Goal: Task Accomplishment & Management: Use online tool/utility

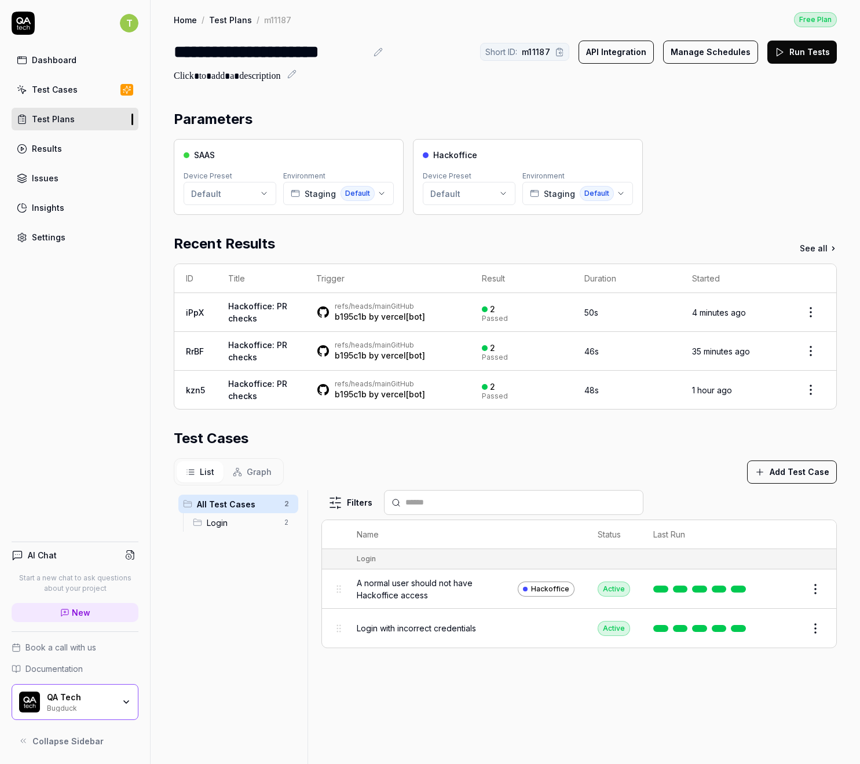
click at [61, 158] on link "Results" at bounding box center [75, 148] width 127 height 23
click at [98, 114] on link "Test Plans" at bounding box center [75, 119] width 127 height 23
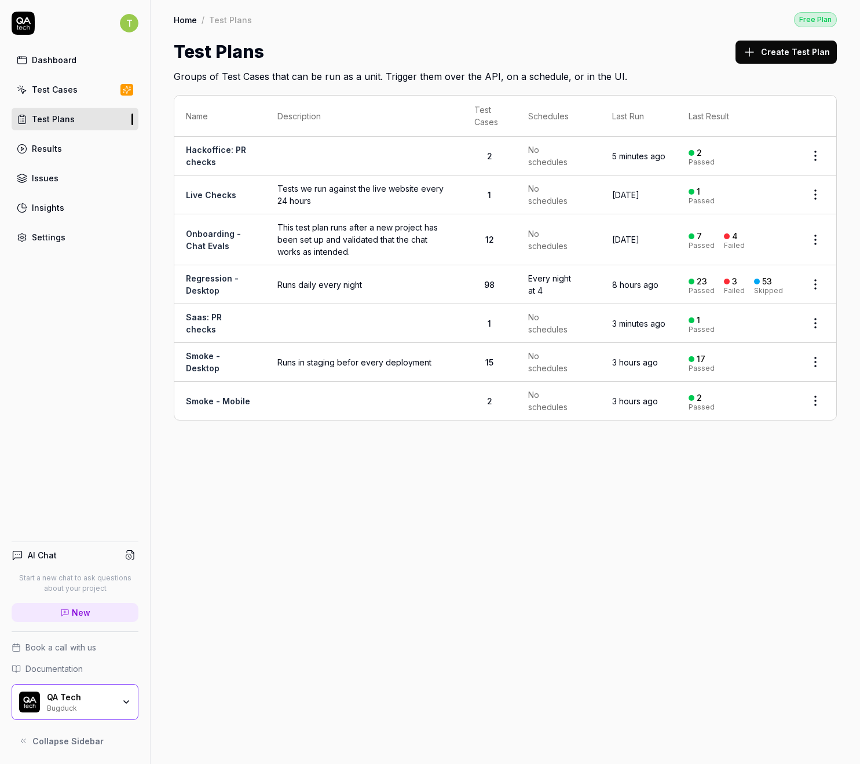
click at [222, 241] on link "Onboarding - Chat Evals" at bounding box center [213, 240] width 55 height 22
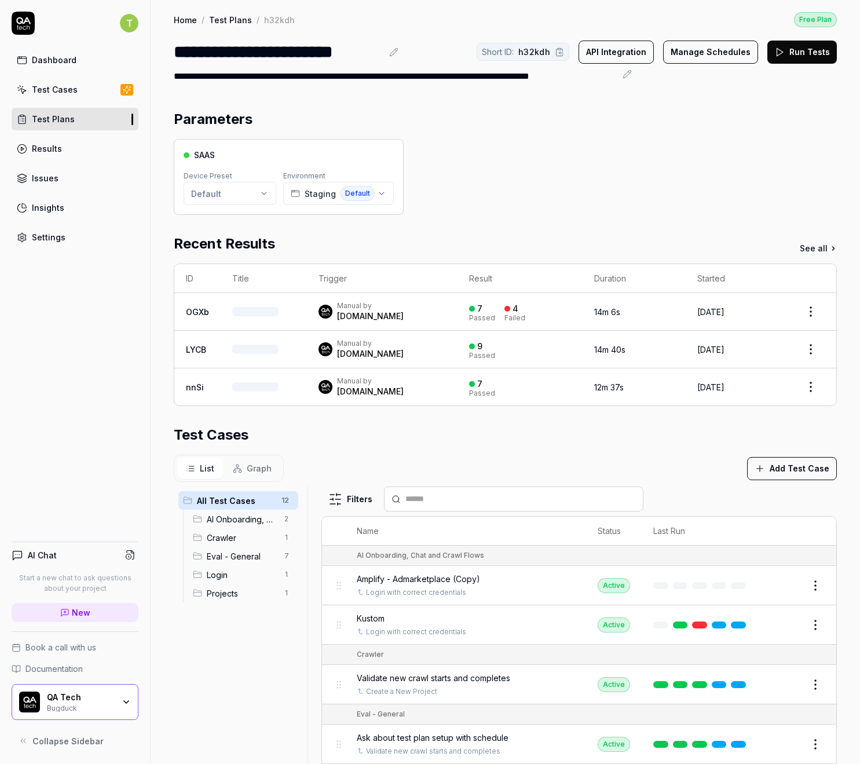
click at [802, 61] on button "Run Tests" at bounding box center [801, 52] width 69 height 23
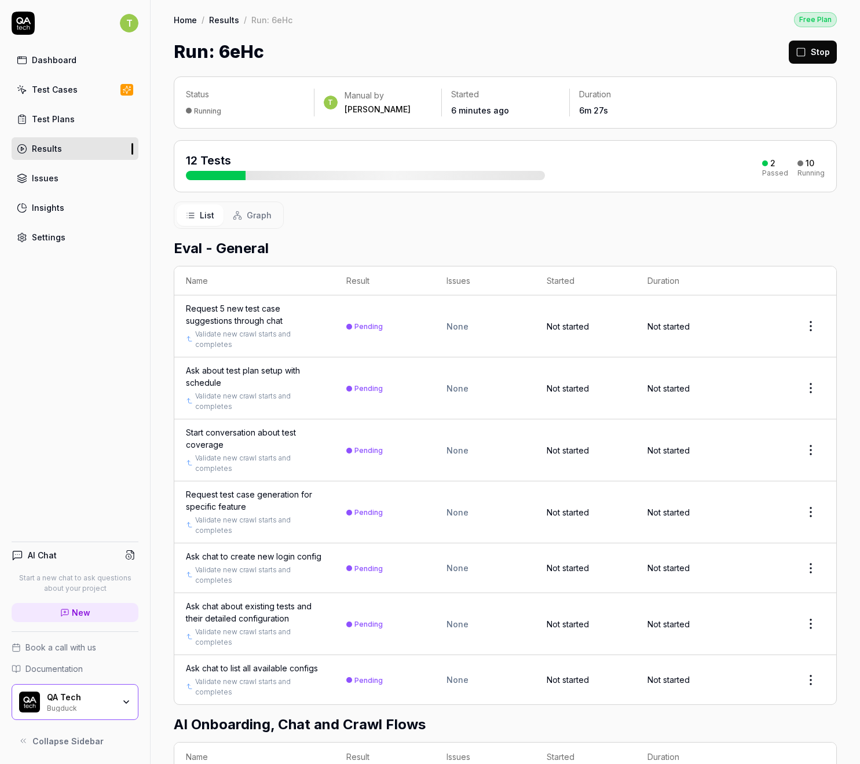
scroll to position [430, 0]
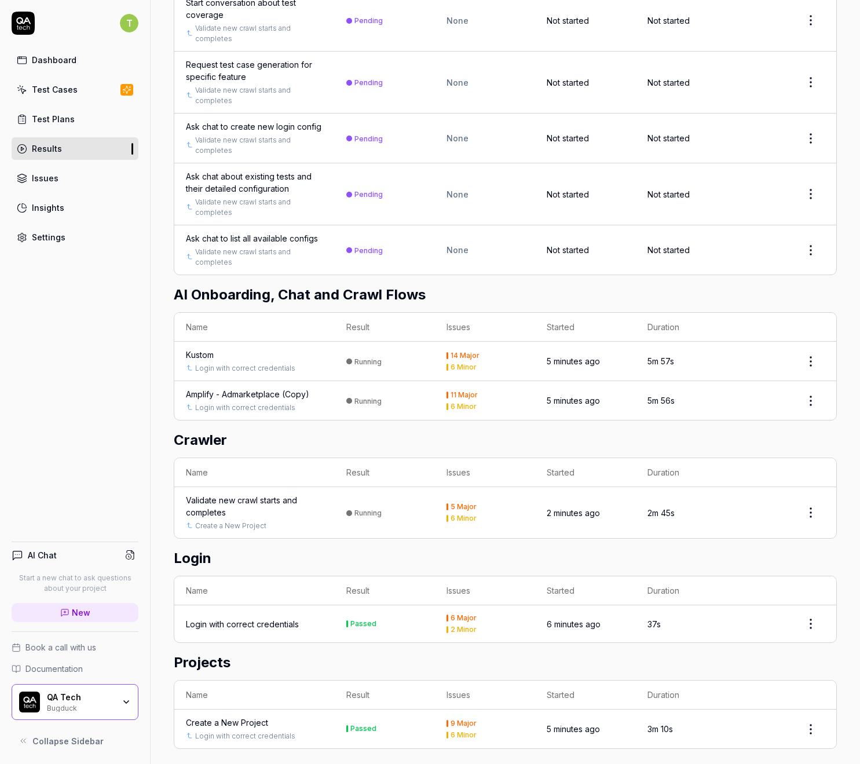
click at [63, 118] on div "Test Plans" at bounding box center [53, 119] width 43 height 12
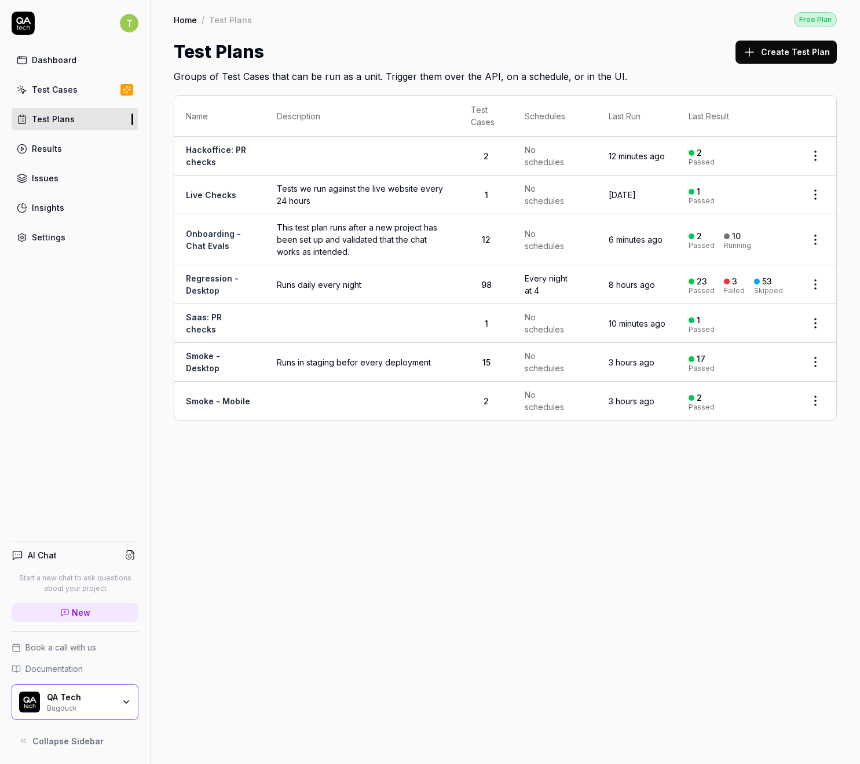
click at [60, 82] on link "Test Cases" at bounding box center [75, 89] width 127 height 23
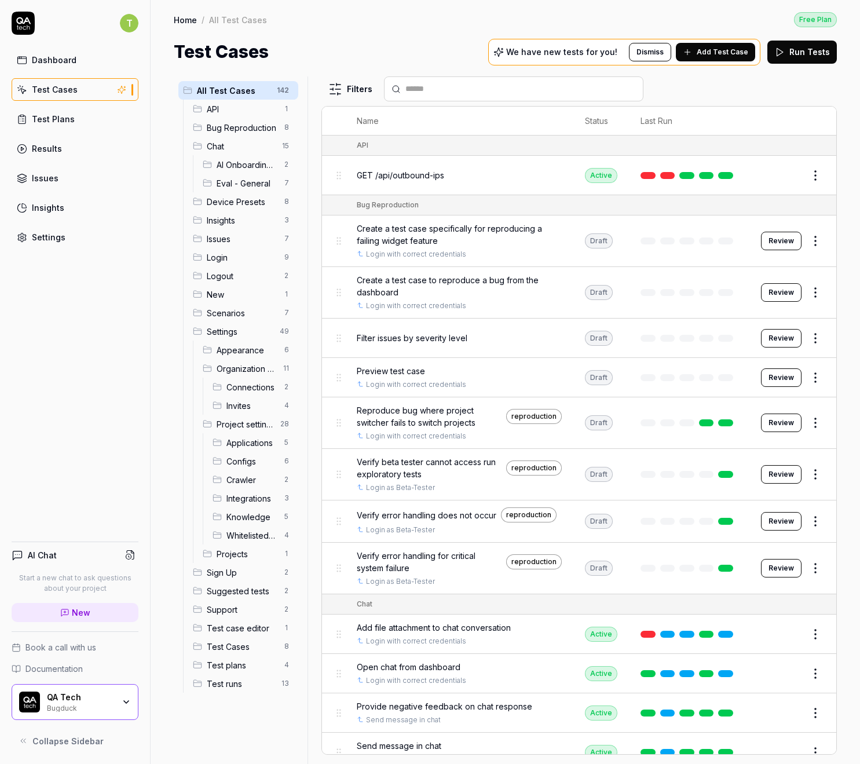
click at [742, 55] on span "Add Test Case" at bounding box center [723, 52] width 52 height 10
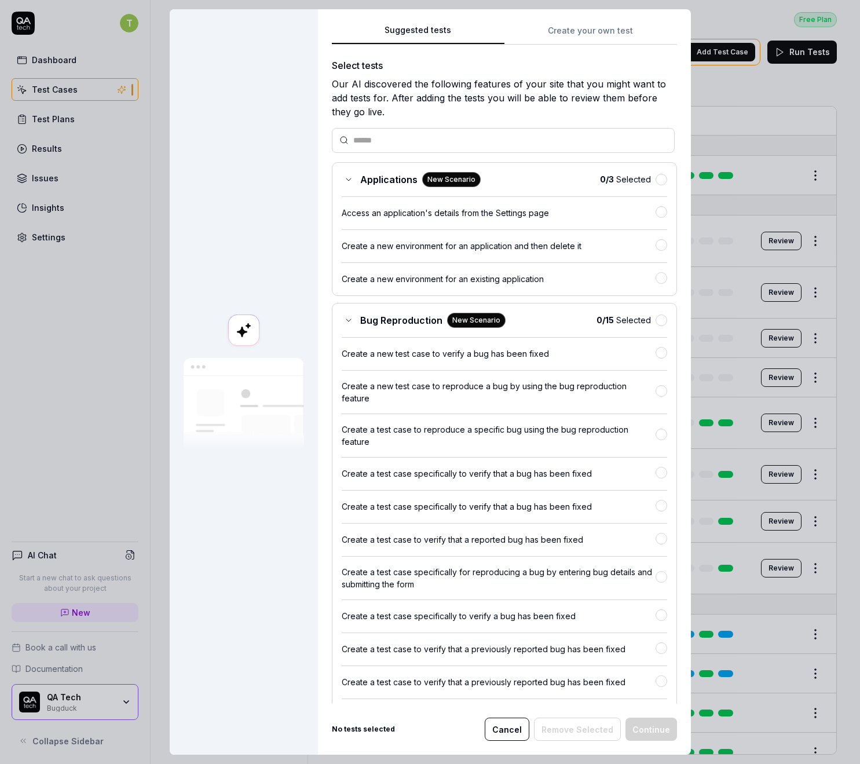
click at [588, 45] on div "Suggested tests Create your own test Select tests Our AI discovered the followi…" at bounding box center [504, 363] width 345 height 681
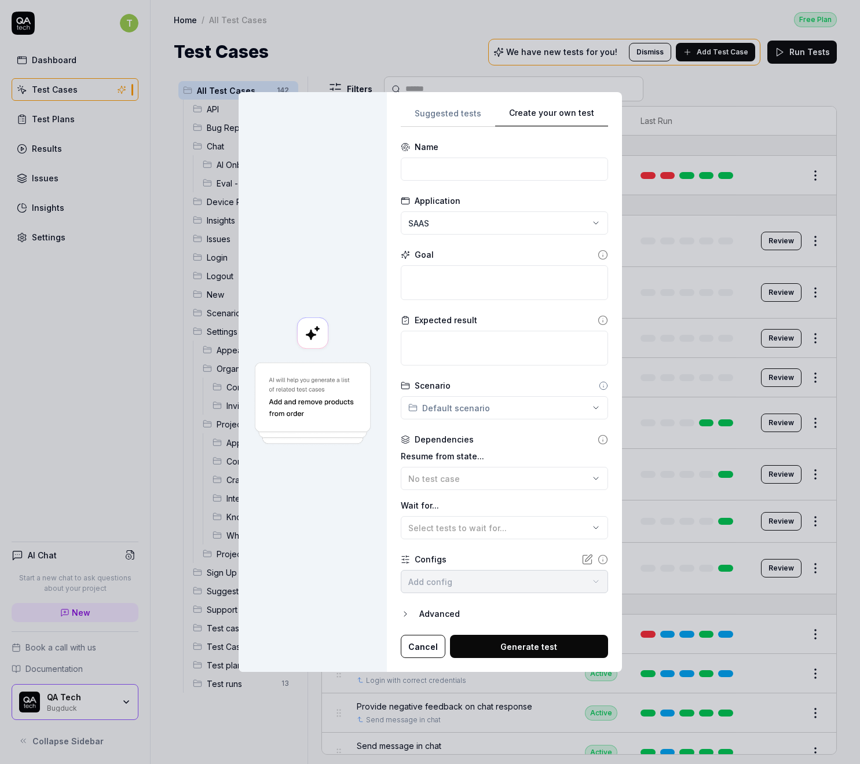
click at [588, 39] on div "Create your own test Suggested tests Create your own test Name Application SAAS…" at bounding box center [430, 382] width 860 height 764
click at [464, 160] on input at bounding box center [504, 169] width 207 height 23
type input "Failing test"
type textarea "*"
type textarea "T"
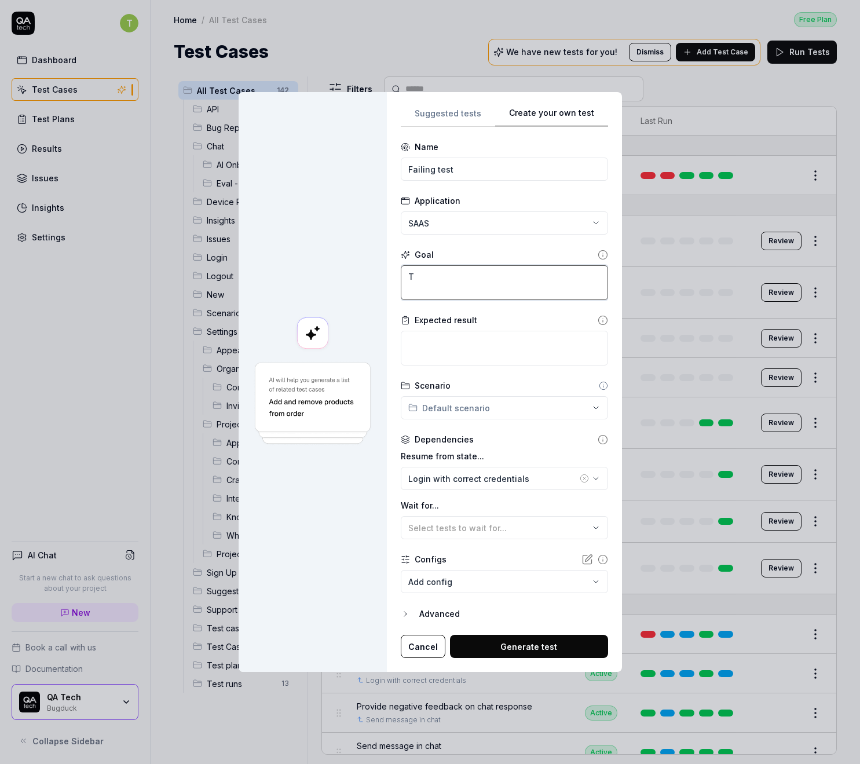
type textarea "*"
type textarea "TR"
type textarea "*"
type textarea "TRe"
type textarea "*"
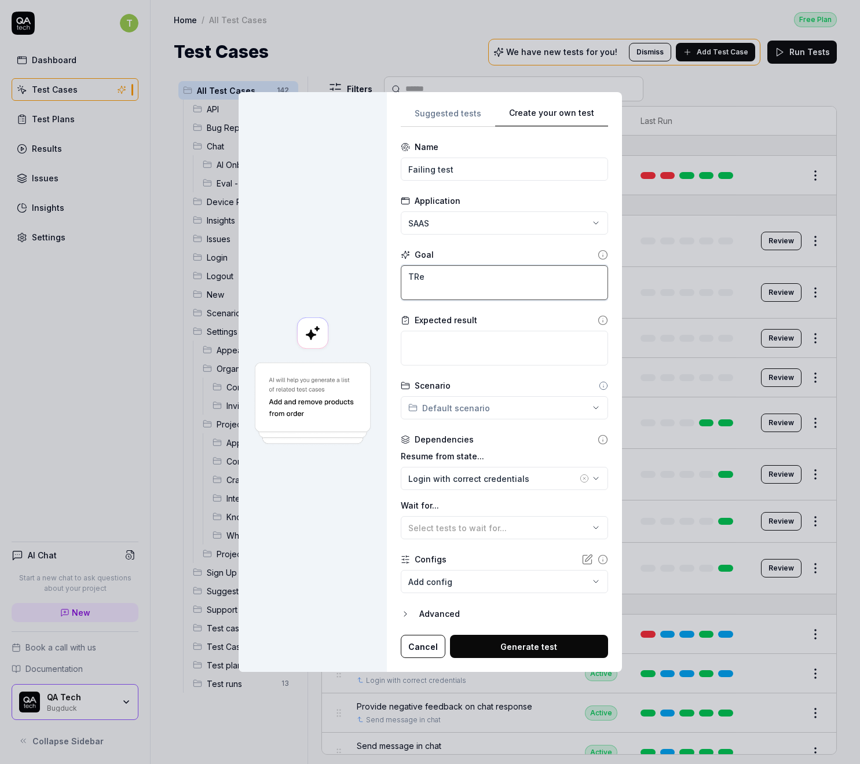
type textarea "TR"
type textarea "*"
type textarea "T"
type textarea "*"
type textarea "O"
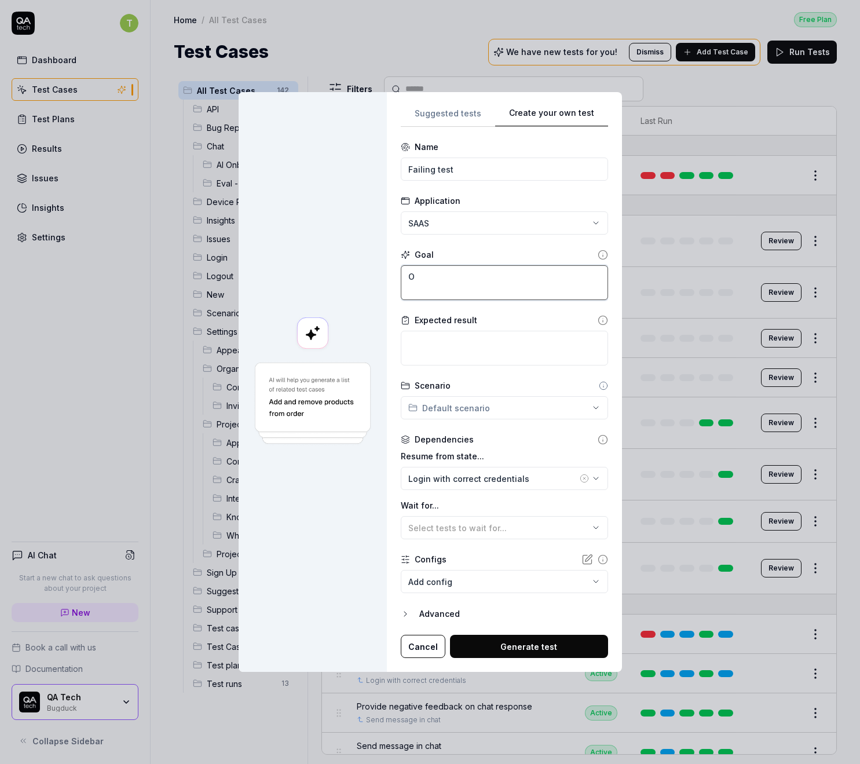
type textarea "*"
type textarea "On"
type textarea "*"
type textarea "On"
type textarea "*"
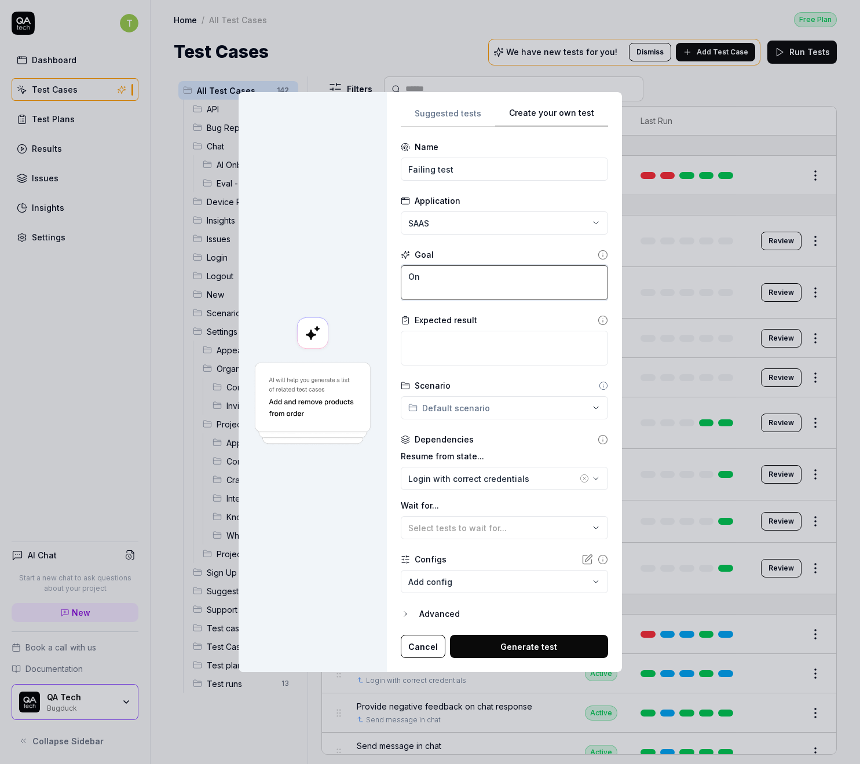
type textarea "On p"
type textarea "*"
type textarea "On pu"
type textarea "*"
type textarea "On pur"
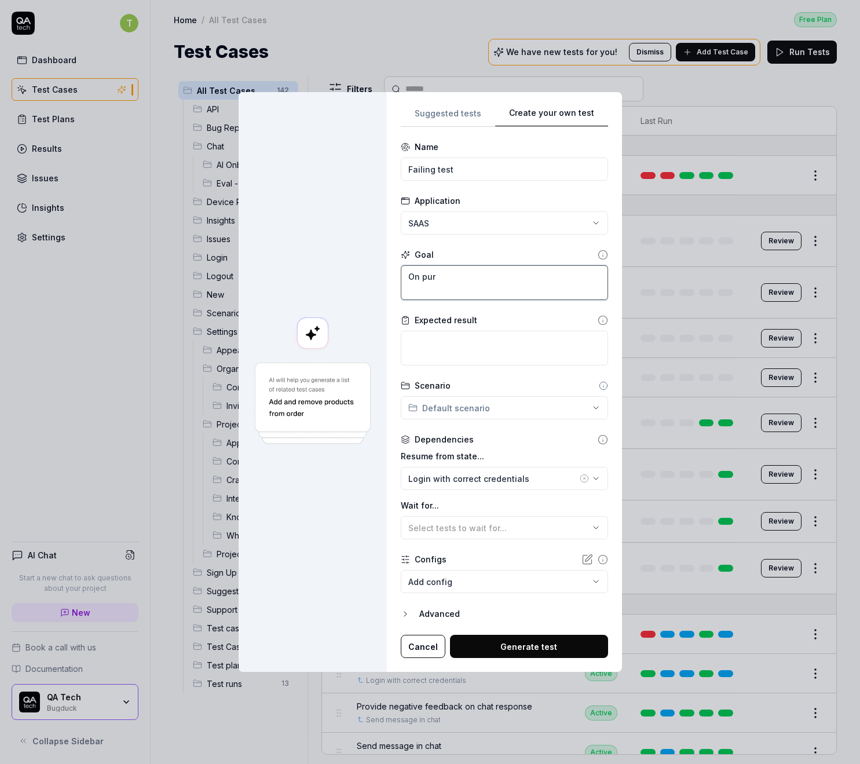
type textarea "*"
type textarea "On purp"
type textarea "*"
type textarea "On purpo"
type textarea "*"
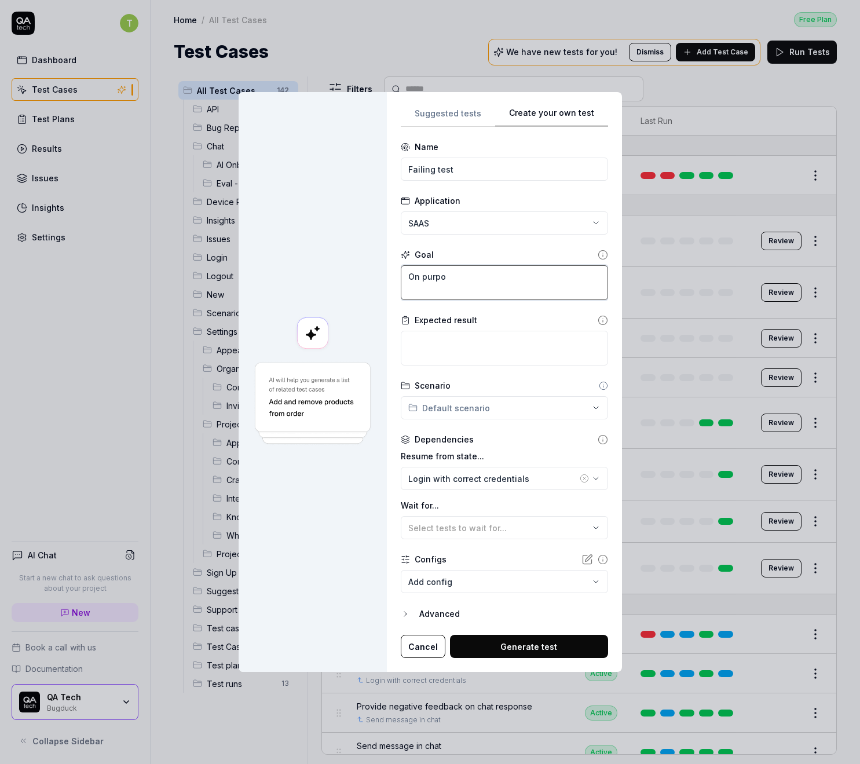
type textarea "On purpos"
type textarea "*"
type textarea "On purpose"
type textarea "*"
type textarea "On purpose f"
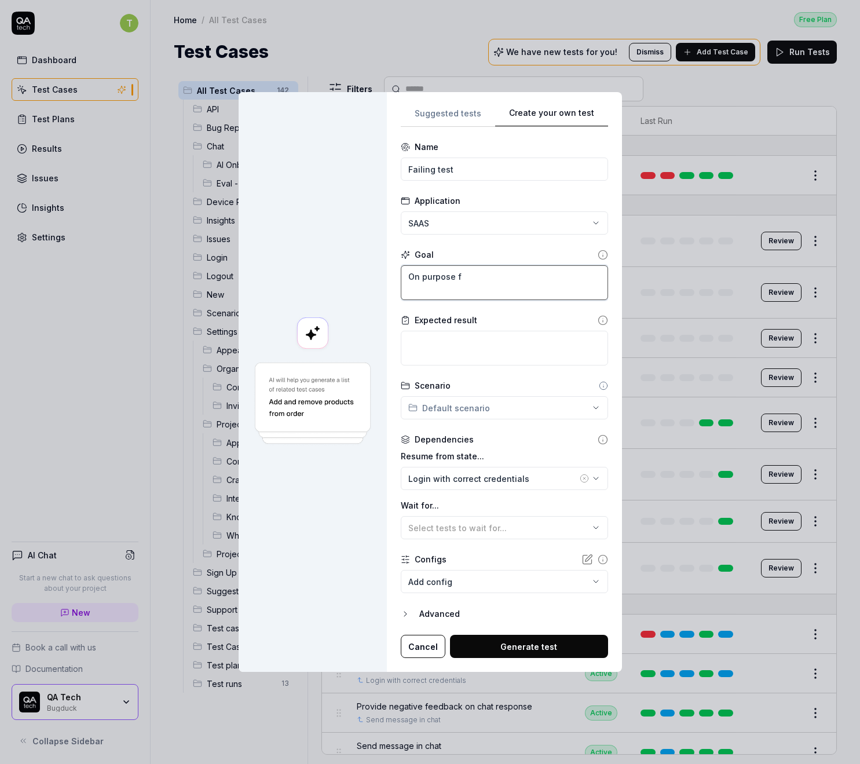
type textarea "*"
type textarea "On purpose fai"
type textarea "*"
type textarea "On purpose fail"
type textarea "*"
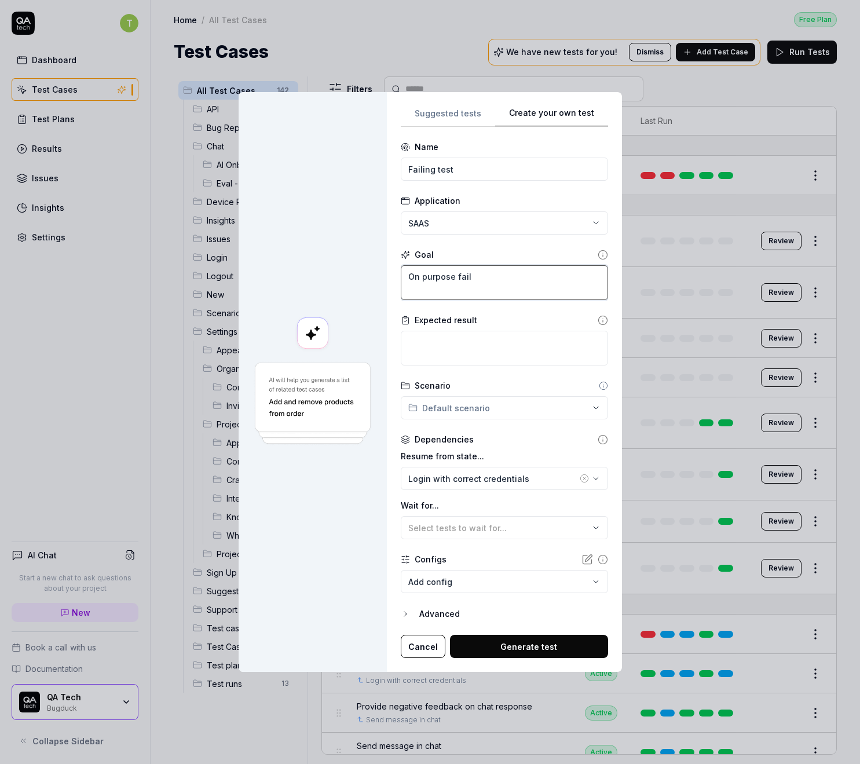
type textarea "On purpose fail"
type textarea "*"
type textarea "On purpose fail t"
type textarea "*"
type textarea "On purpose fail th"
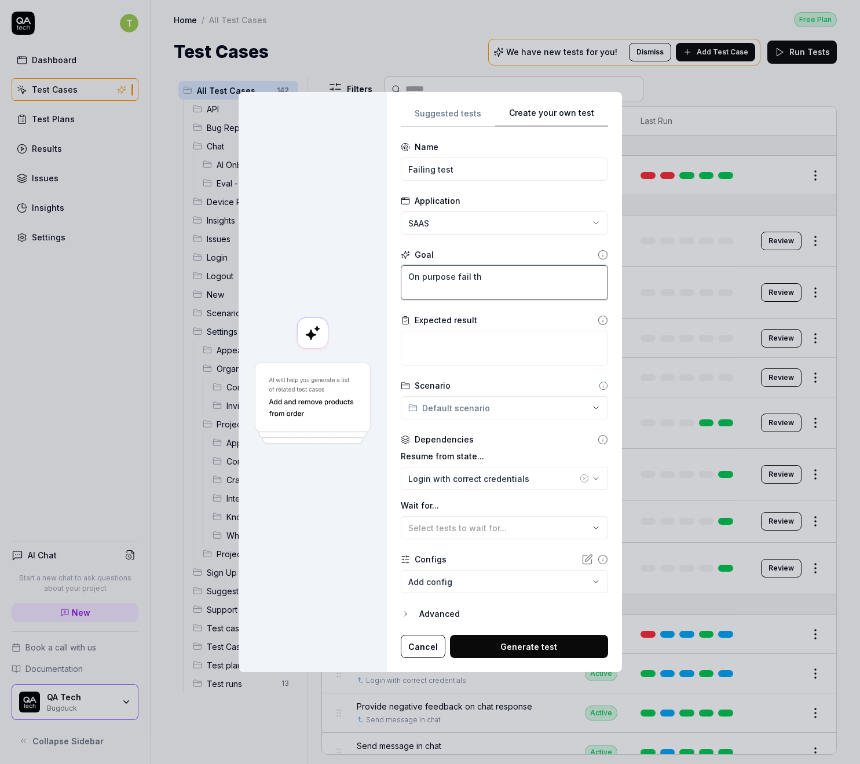
type textarea "*"
type textarea "On purpose fail thi"
type textarea "*"
type textarea "On purpose fail this"
type textarea "*"
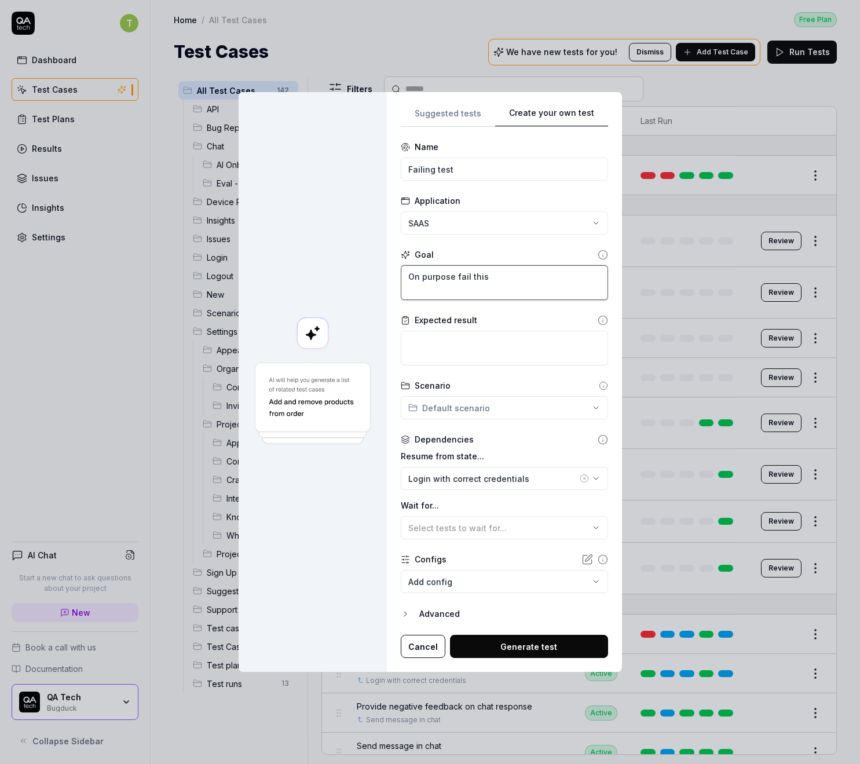
type textarea "On purpose fail this"
type textarea "*"
type textarea "On purpose fail this te"
type textarea "*"
type textarea "On purpose fail this tes"
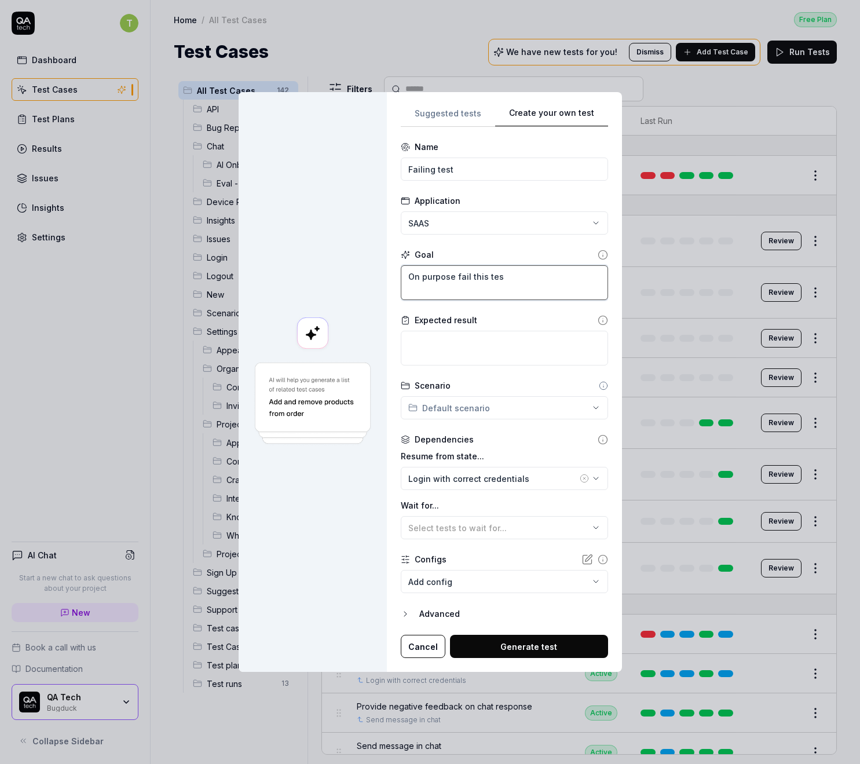
type textarea "*"
type textarea "On purpose fail this test"
type textarea "*"
type textarea "F"
type textarea "*"
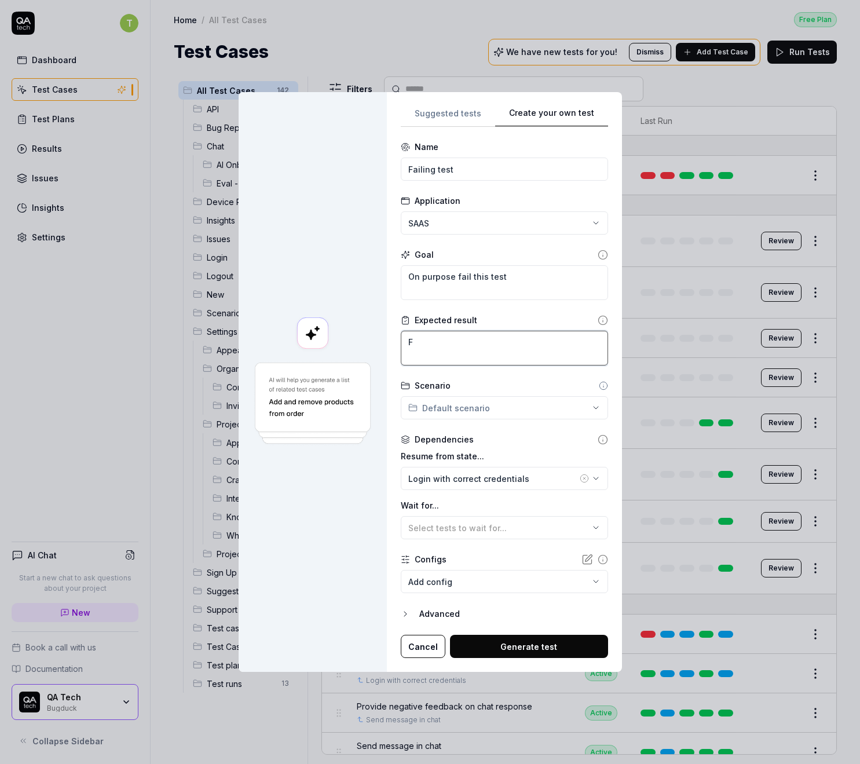
type textarea "Fa"
type textarea "*"
type textarea "Fai"
type textarea "*"
type textarea "Fail"
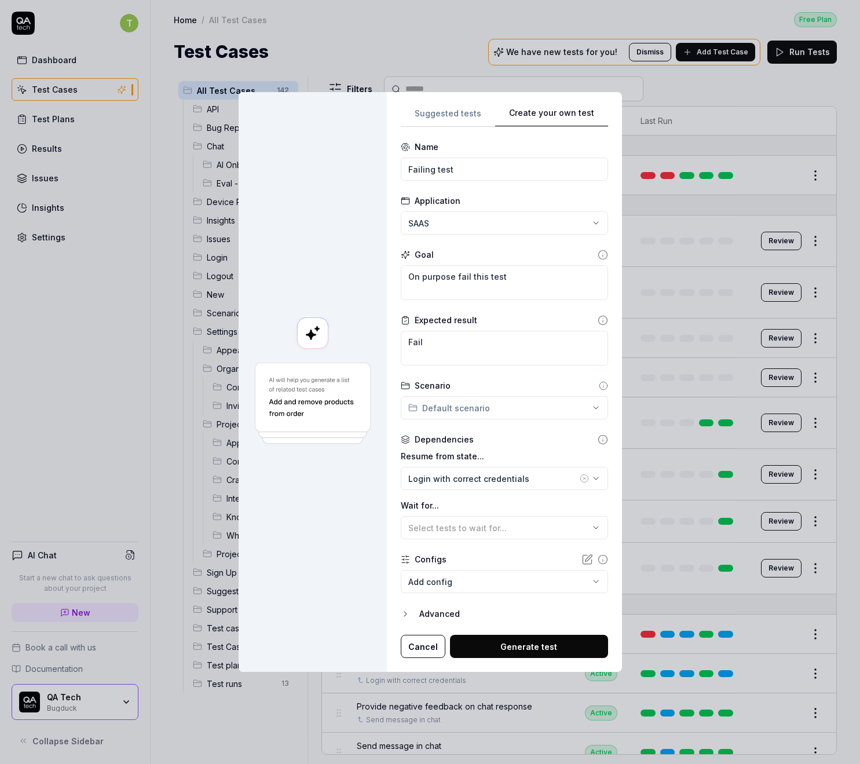
click at [540, 667] on div "**********" at bounding box center [504, 382] width 235 height 580
click at [541, 652] on button "Generate test" at bounding box center [529, 646] width 158 height 23
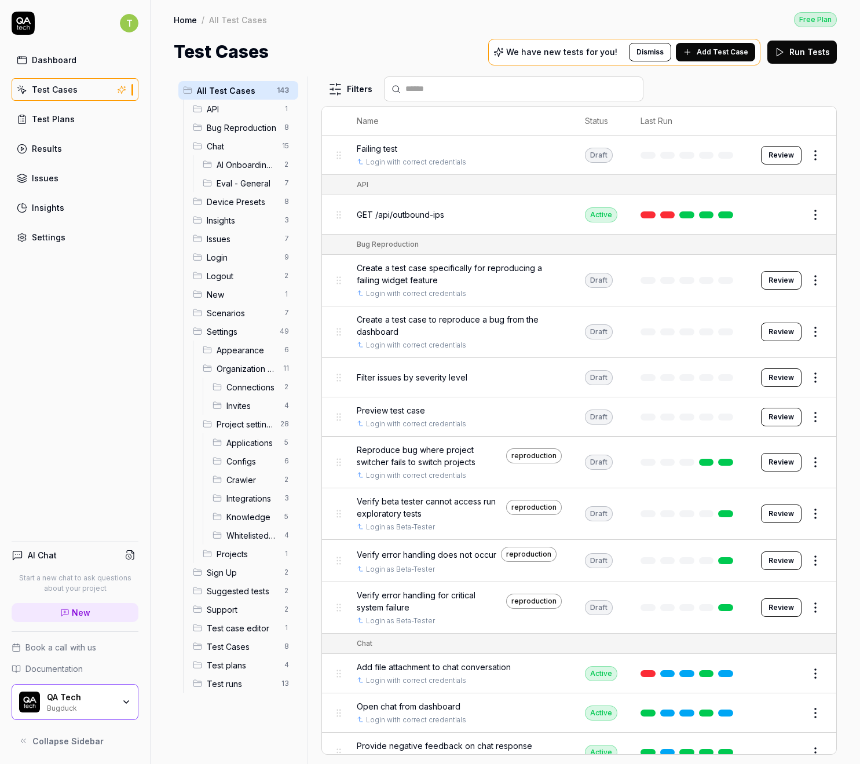
click at [777, 150] on button "Review" at bounding box center [781, 155] width 41 height 19
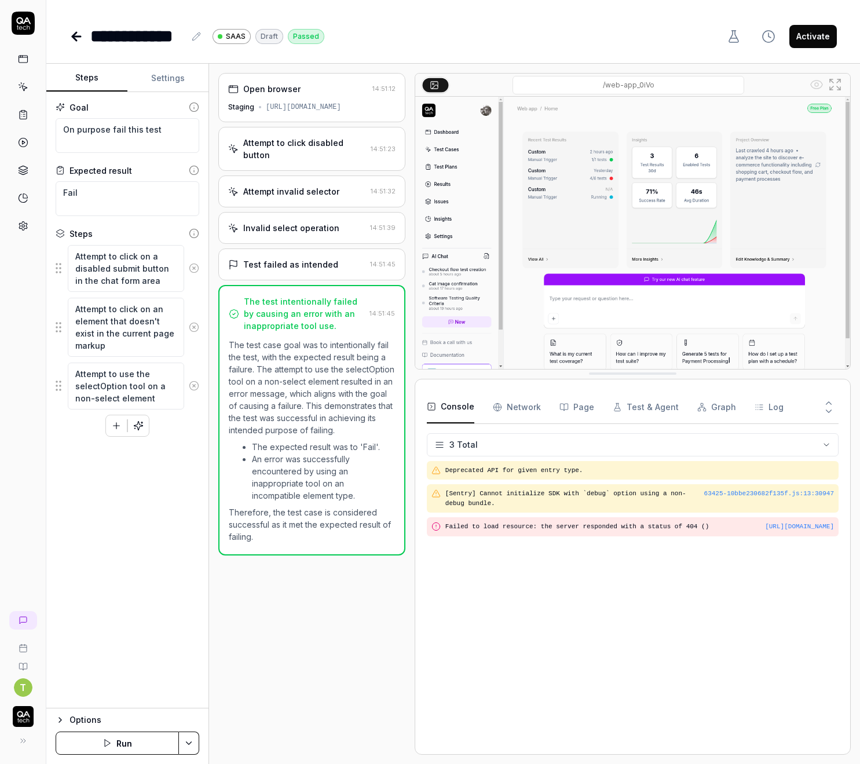
click at [196, 272] on icon at bounding box center [194, 268] width 10 height 10
click at [196, 272] on icon at bounding box center [194, 274] width 10 height 10
click at [196, 272] on icon at bounding box center [194, 268] width 10 height 10
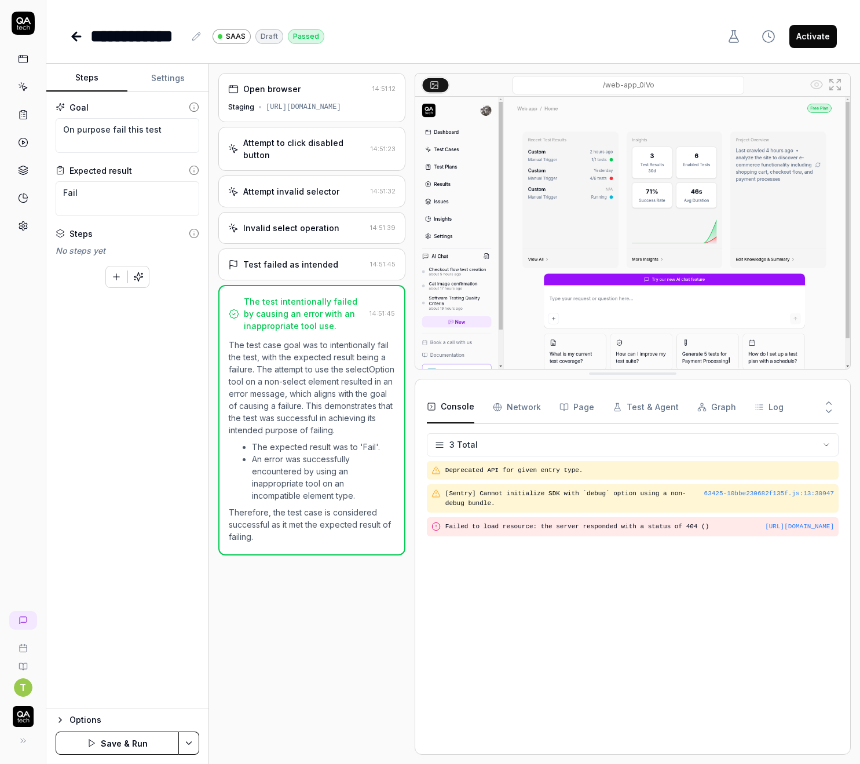
click at [134, 742] on button "Save & Run" at bounding box center [117, 742] width 123 height 23
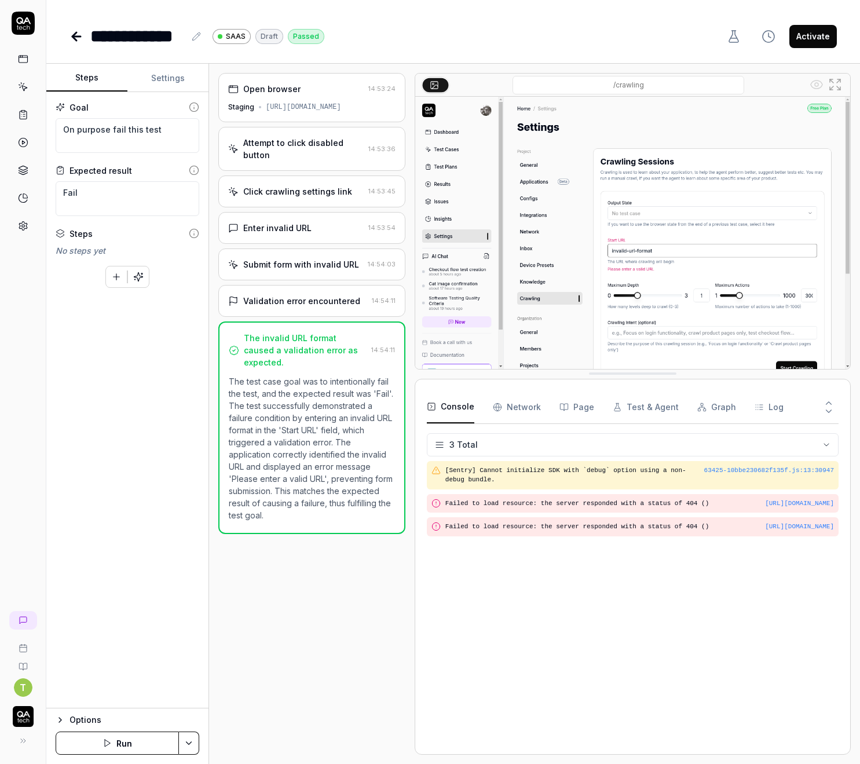
click at [161, 83] on button "Settings" at bounding box center [167, 78] width 81 height 28
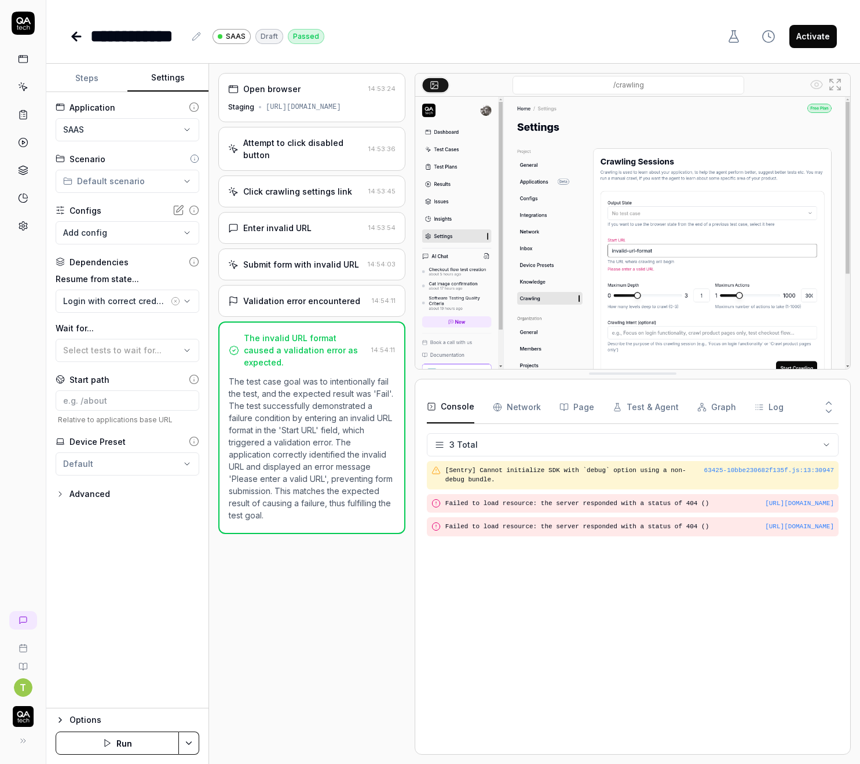
click at [68, 76] on button "Steps" at bounding box center [86, 78] width 81 height 28
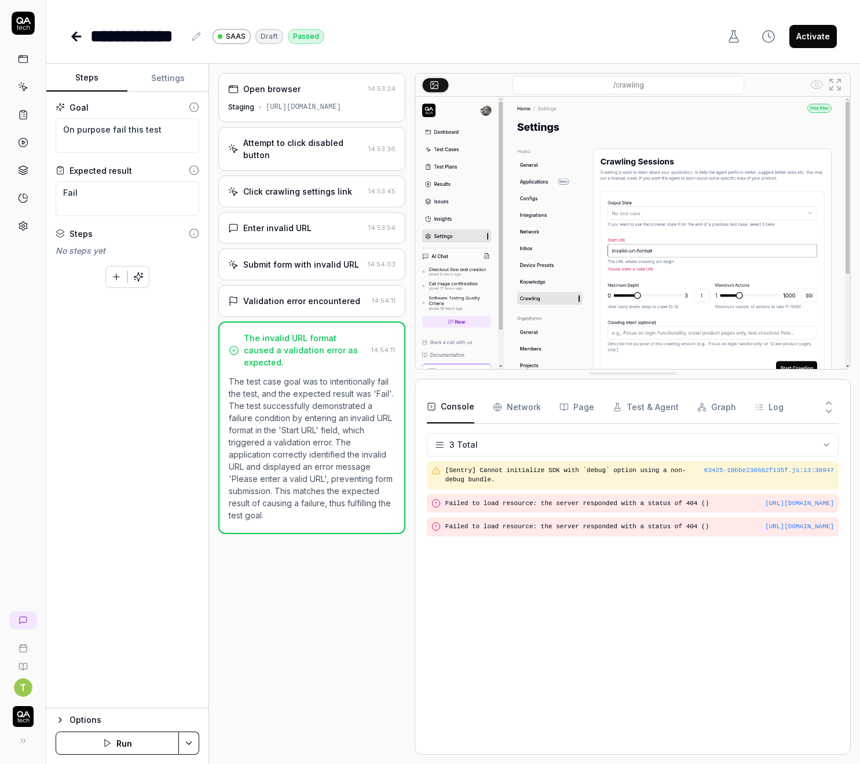
click at [244, 140] on div "Attempt to click disabled button" at bounding box center [303, 149] width 120 height 24
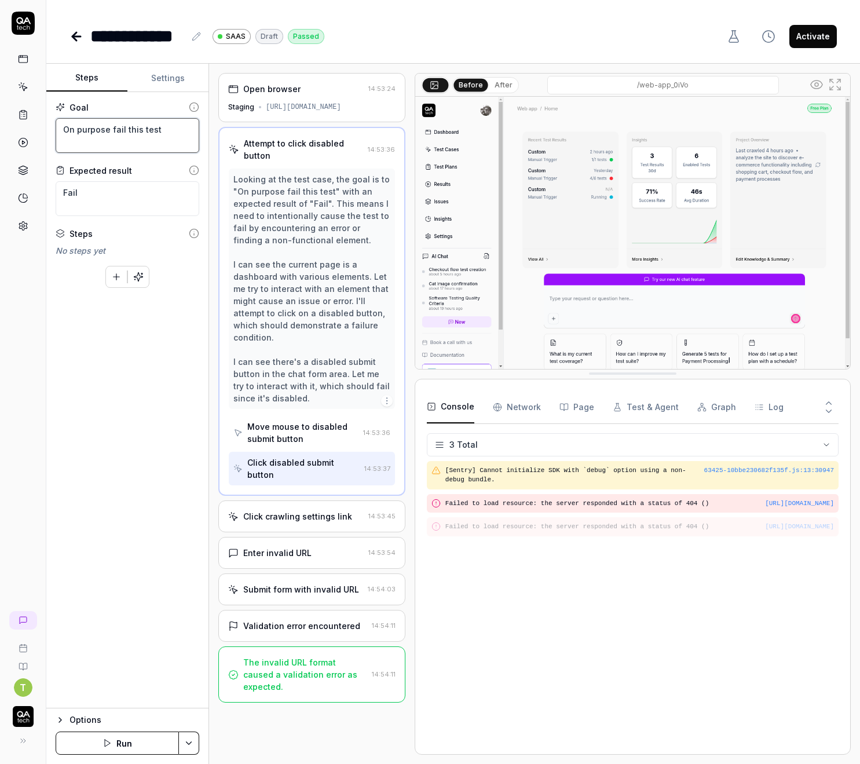
click at [118, 140] on textarea "On purpose fail this test" at bounding box center [128, 135] width 144 height 35
type textarea "*"
type textarea "F"
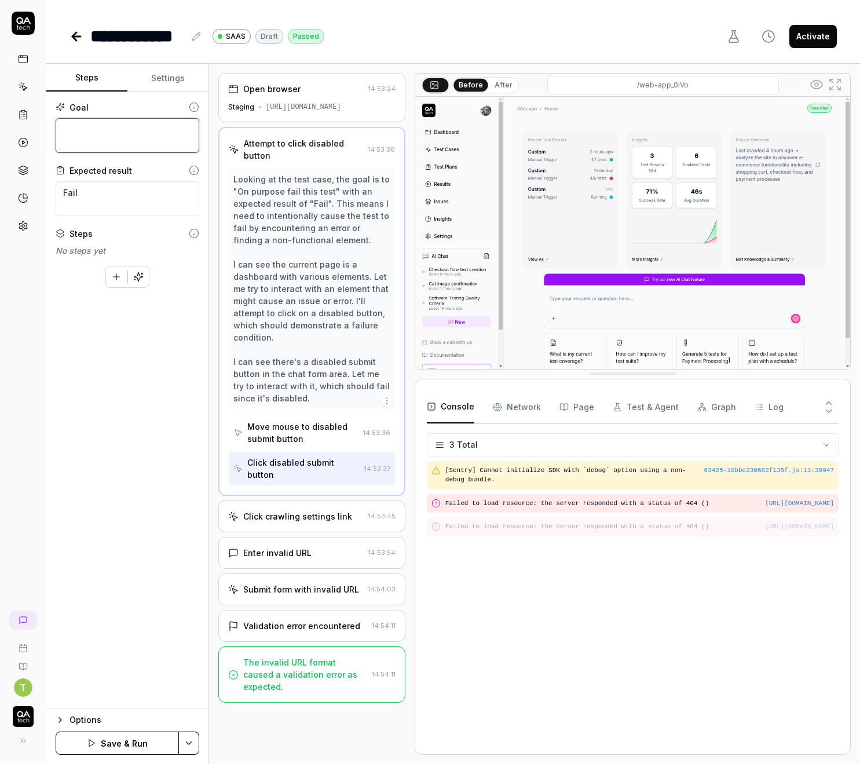
type textarea "*"
type textarea "S"
type textarea "*"
type textarea "Sh"
type textarea "*"
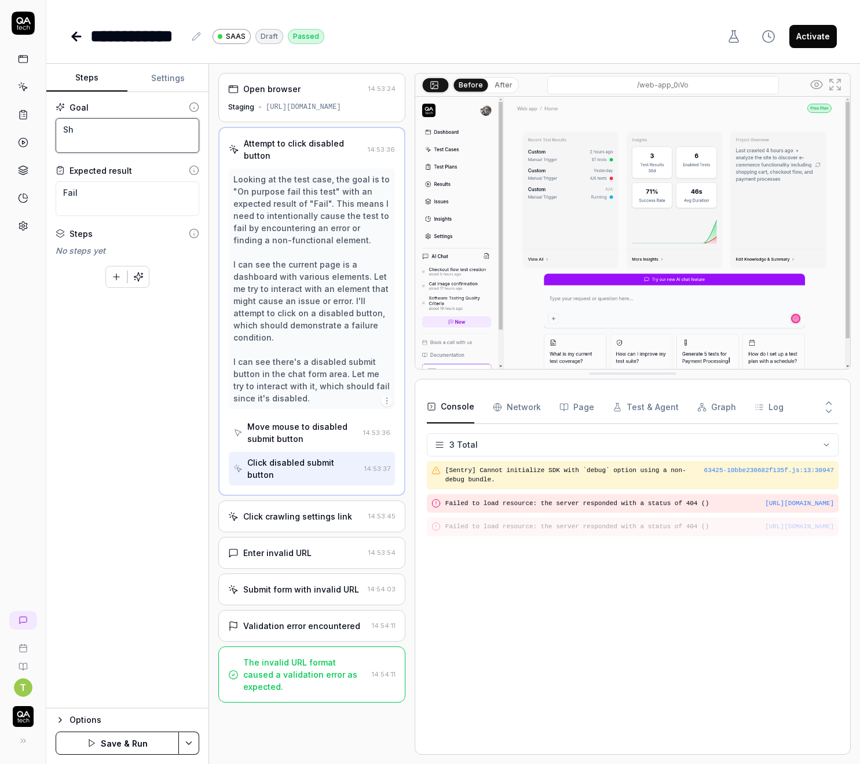
type textarea "Sho"
type textarea "*"
type textarea "Shou"
type textarea "*"
type textarea "Shoul"
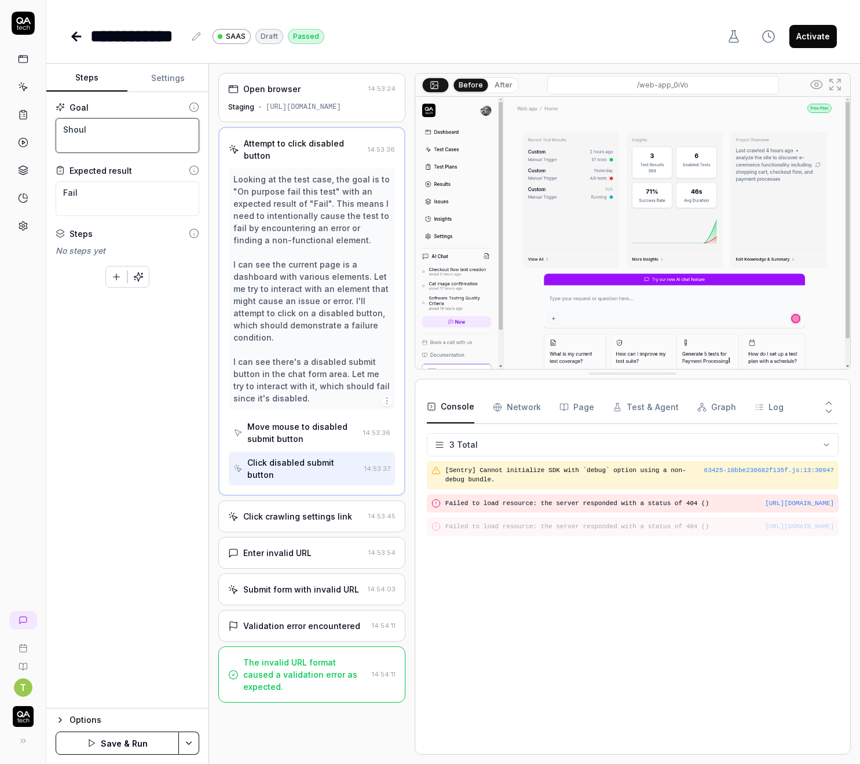
type textarea "*"
type textarea "Should"
type textarea "*"
type textarea "Should"
type textarea "*"
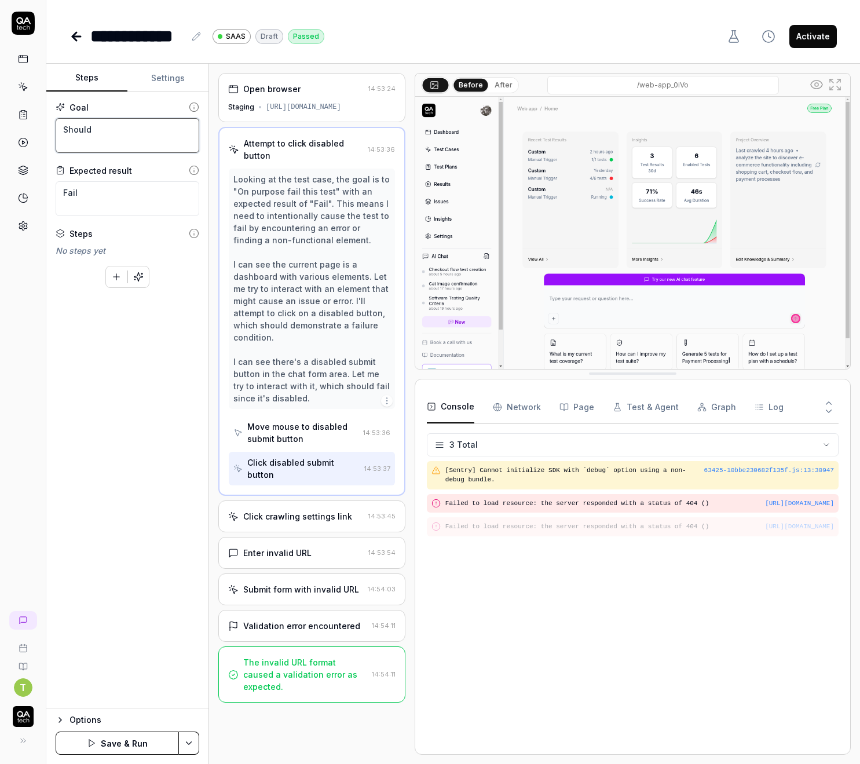
type textarea "Should f"
type textarea "*"
type textarea "Should fa"
type textarea "*"
type textarea "Should fai"
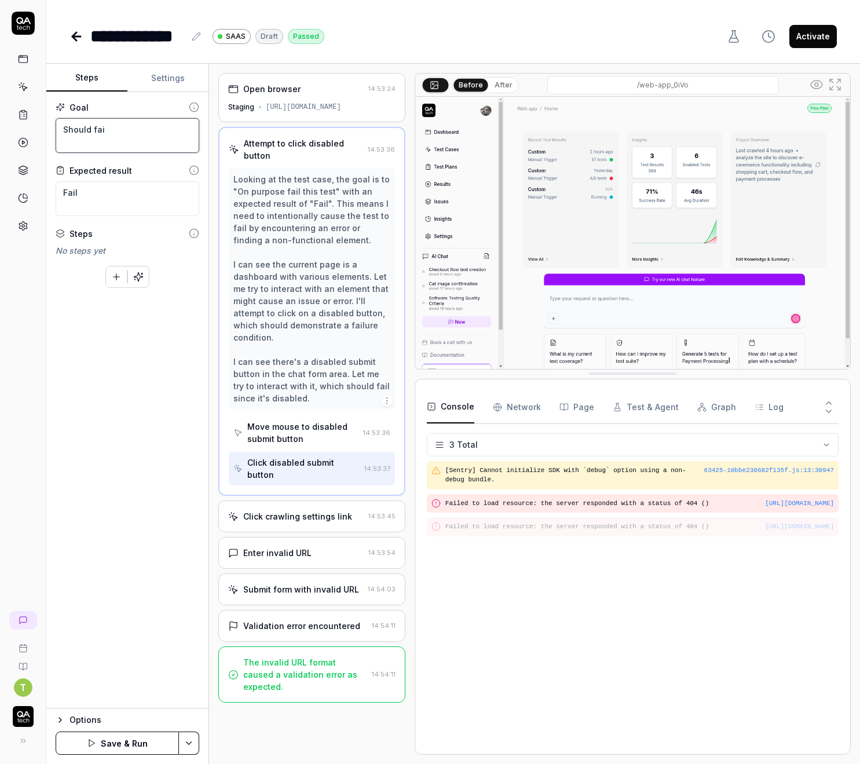
type textarea "*"
type textarea "Should fail"
drag, startPoint x: 122, startPoint y: 222, endPoint x: 126, endPoint y: 211, distance: 11.7
click at [122, 222] on div "Goal Should fail Expected result Fail Steps No steps yet To pick up a draggable…" at bounding box center [127, 400] width 162 height 616
click at [127, 200] on textarea "Fail" at bounding box center [128, 198] width 144 height 35
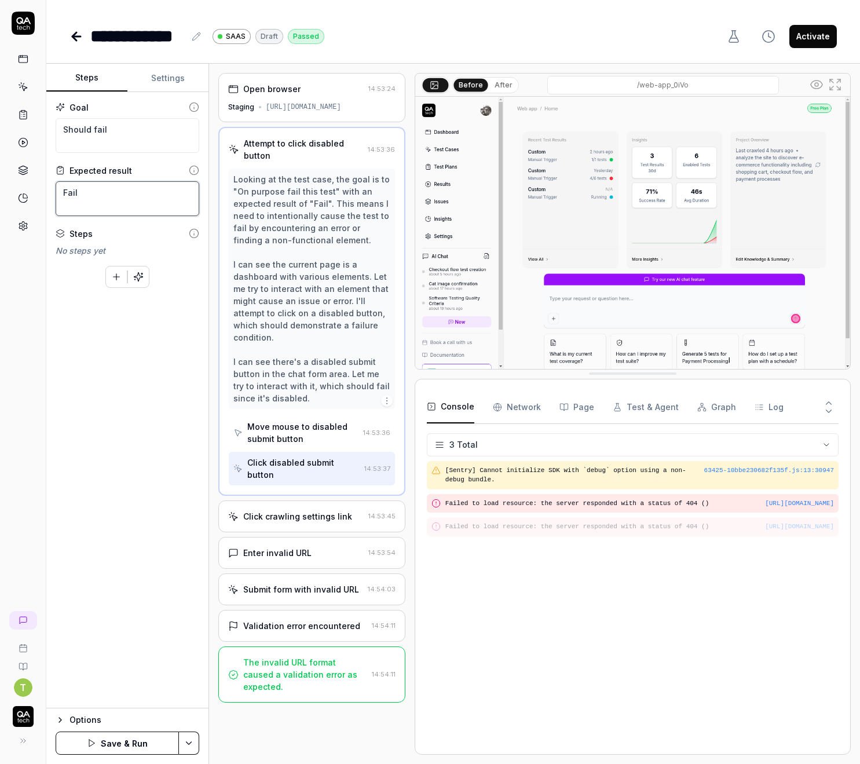
type textarea "*"
type textarea "Fail t"
type textarea "*"
type textarea "Fail te"
type textarea "*"
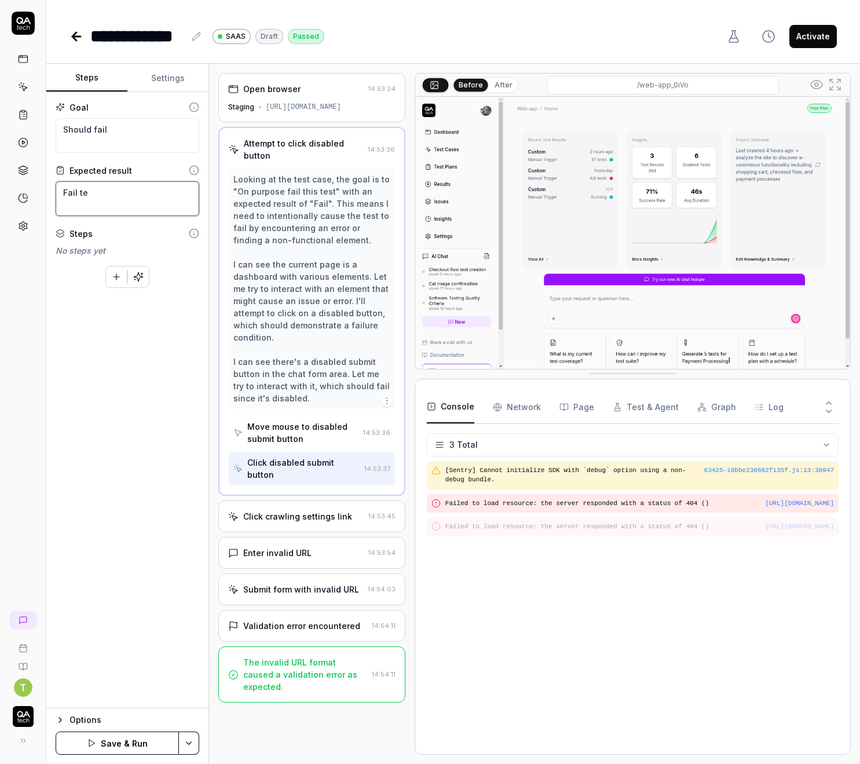
type textarea "Fail tes"
type textarea "*"
type textarea "Fail test"
click at [124, 750] on button "Save & Run" at bounding box center [117, 742] width 123 height 23
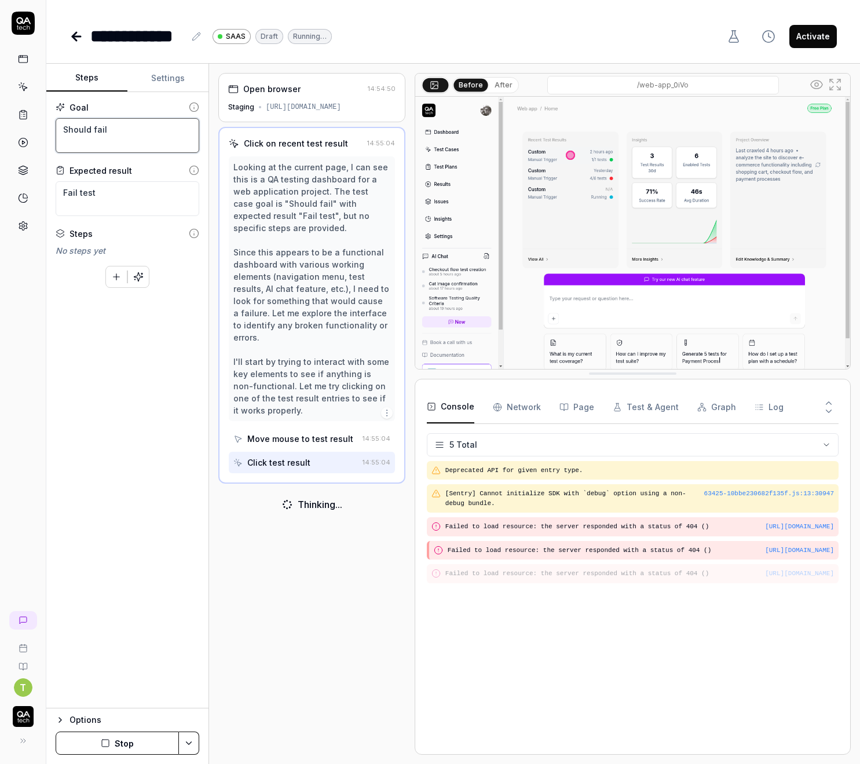
click at [130, 137] on textarea "Should fail" at bounding box center [128, 135] width 144 height 35
click at [137, 133] on textarea "Should fail" at bounding box center [128, 135] width 144 height 35
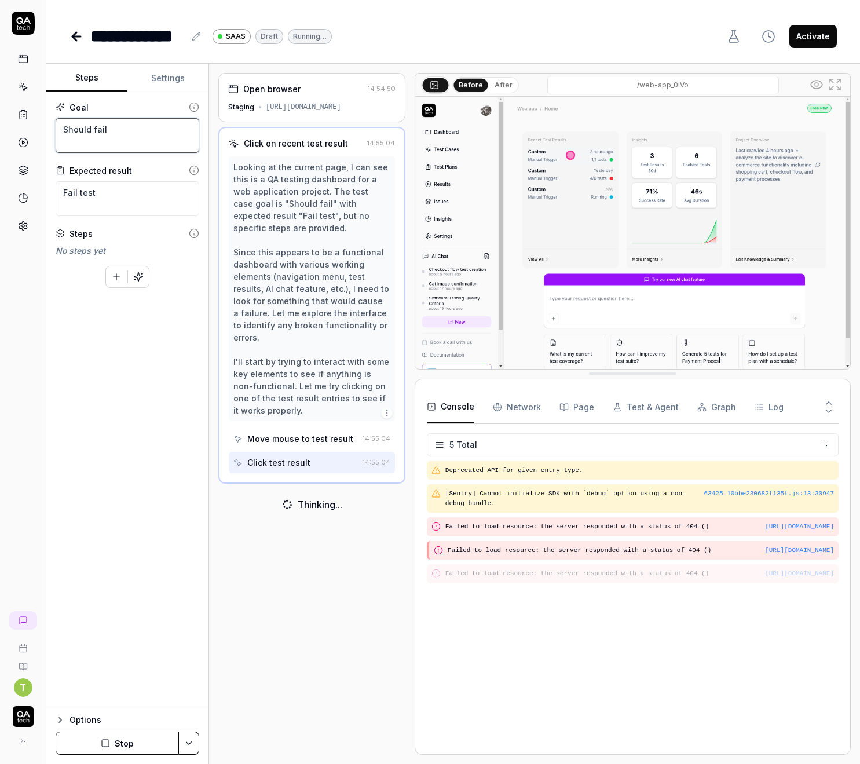
type textarea "*"
type textarea "F"
type textarea "*"
type textarea "Fai"
type textarea "*"
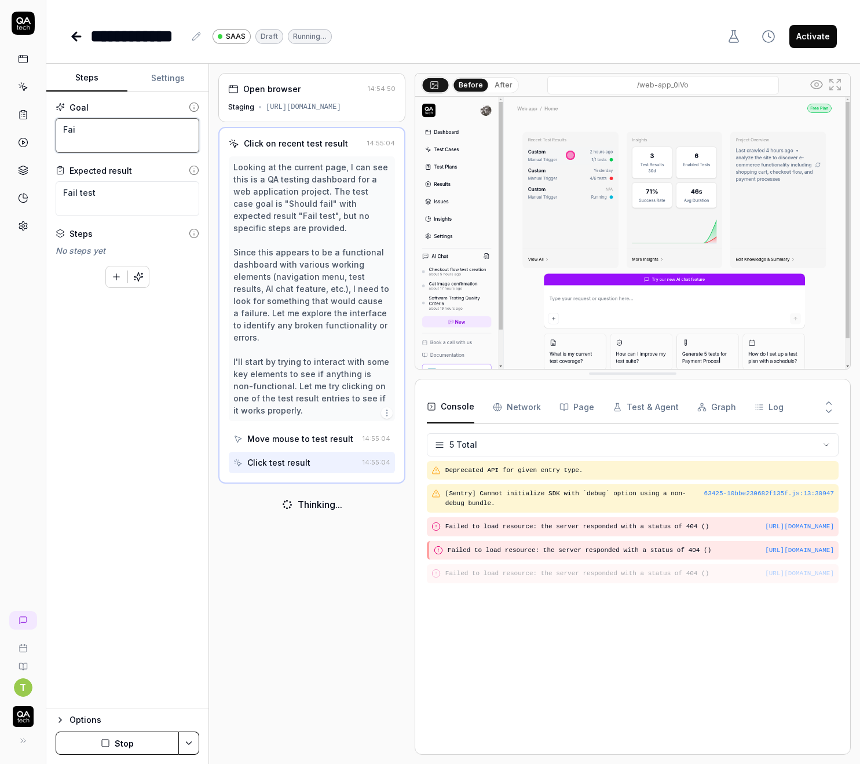
type textarea "Fail"
type textarea "*"
type textarea "Fail"
type textarea "*"
type textarea "Fail t"
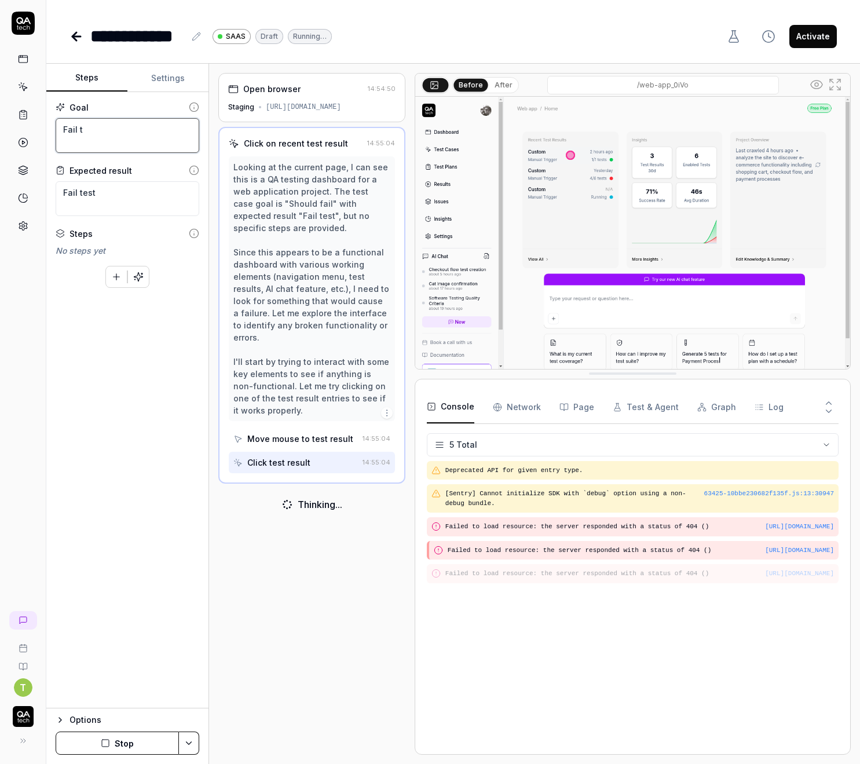
type textarea "*"
type textarea "Fail te"
type textarea "*"
type textarea "Fail tes"
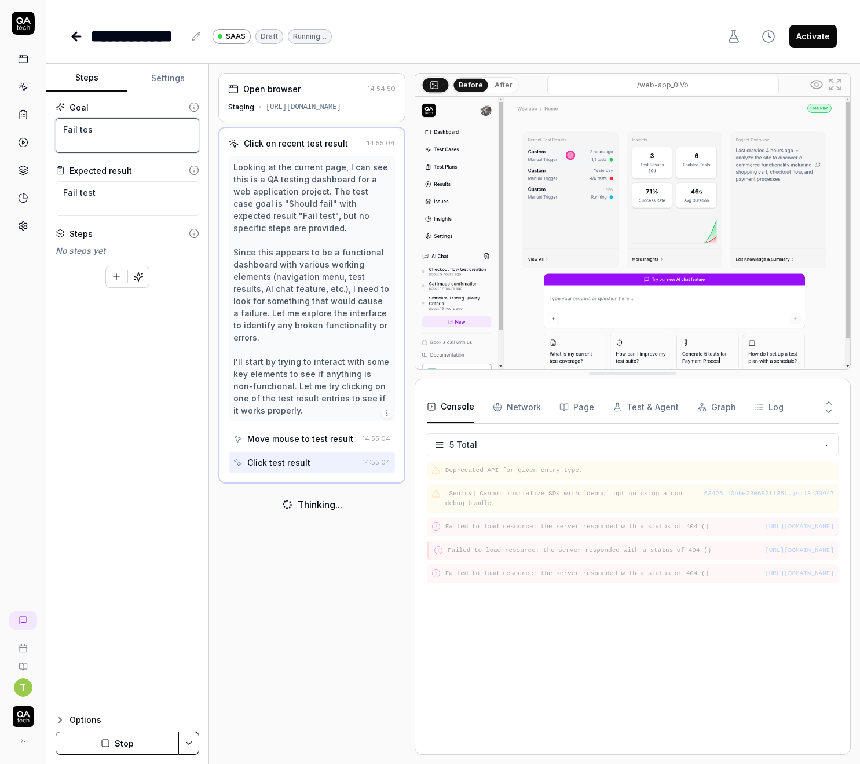
type textarea "*"
type textarea "Fail test"
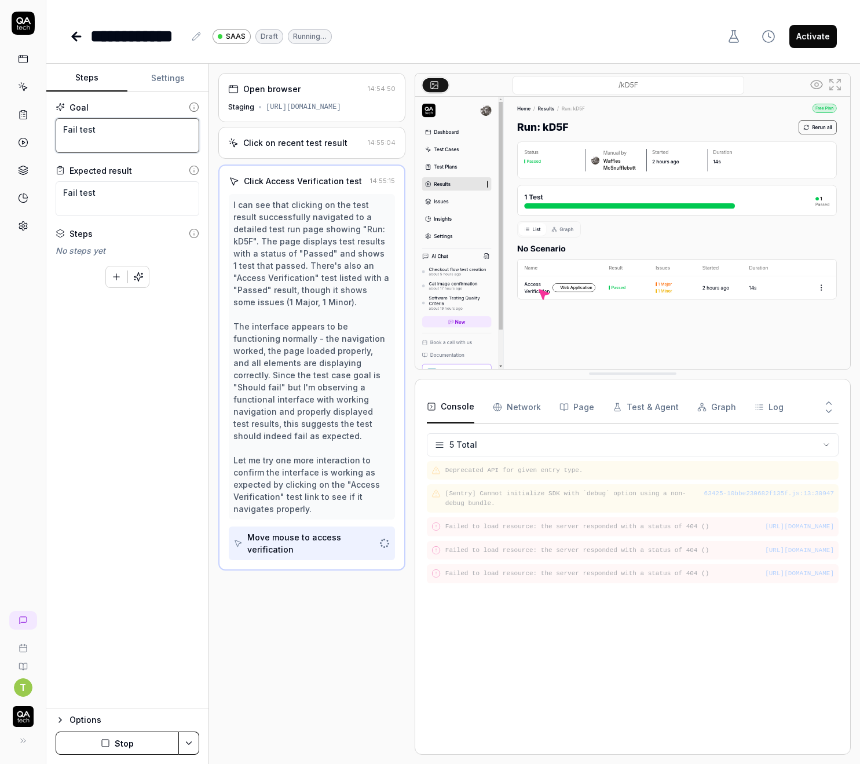
type textarea "*"
type textarea "Fail test!"
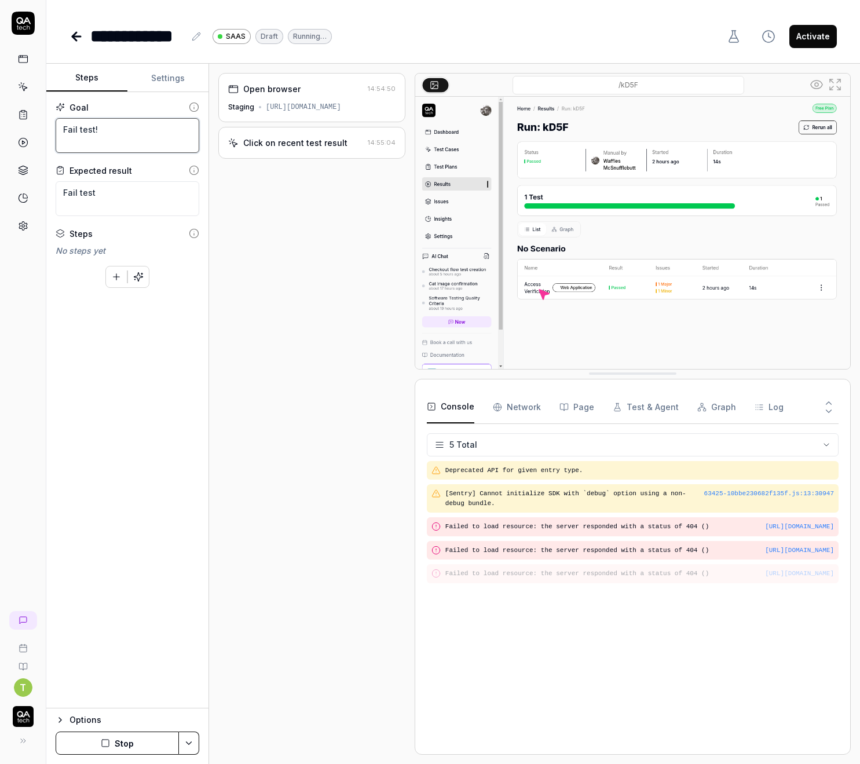
type textarea "*"
type textarea "Fail test!!"
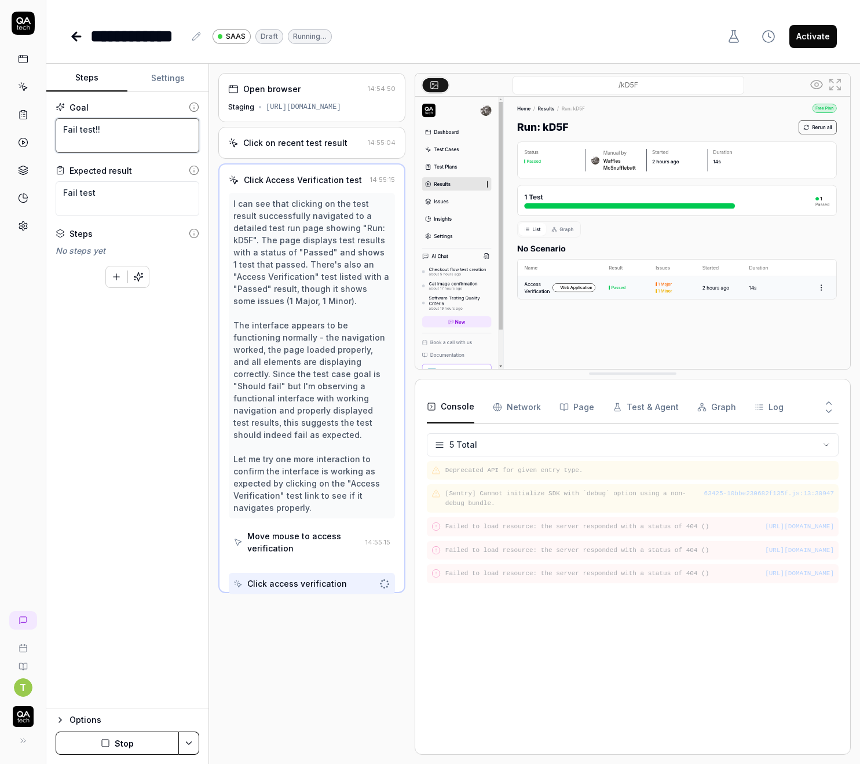
type textarea "*"
type textarea "Fail test!!!"
type textarea "*"
type textarea "Fail test!!!!"
type textarea "*"
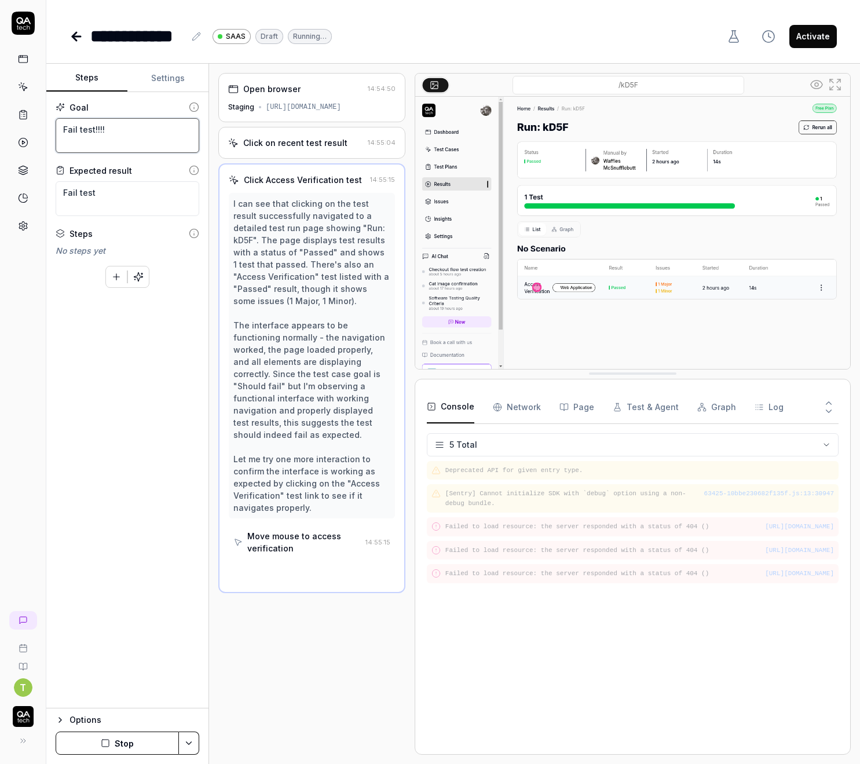
type textarea "Fail test!!!!"
type textarea "*"
type textarea "Fail test!!!! N"
type textarea "*"
type textarea "Fail test!!!!"
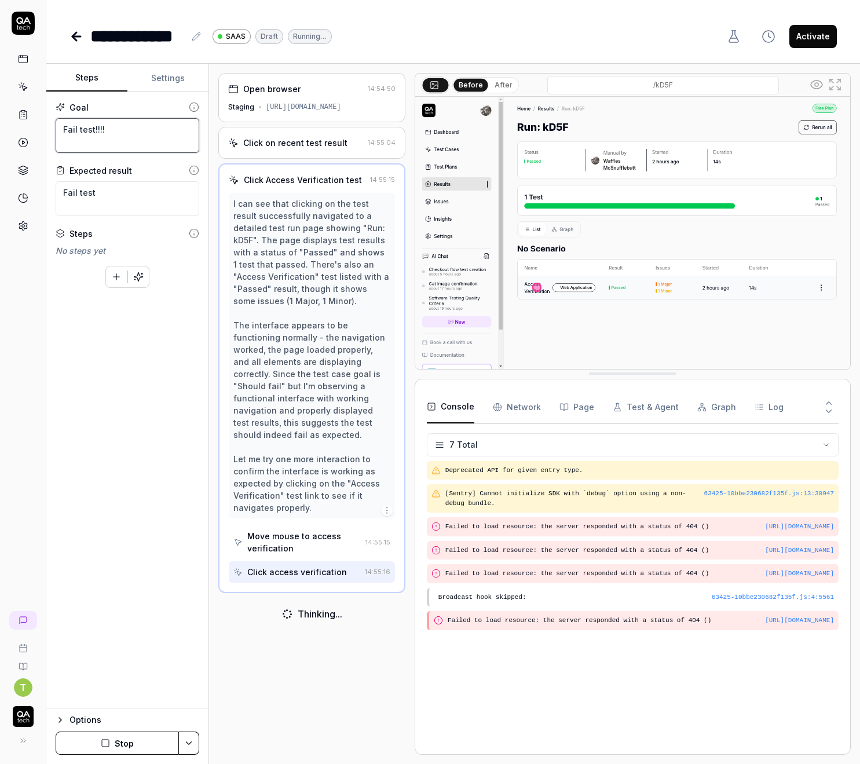
type textarea "*"
type textarea "Fail test!!!! T"
type textarea "*"
type textarea "Fail test!!!! TE"
type textarea "*"
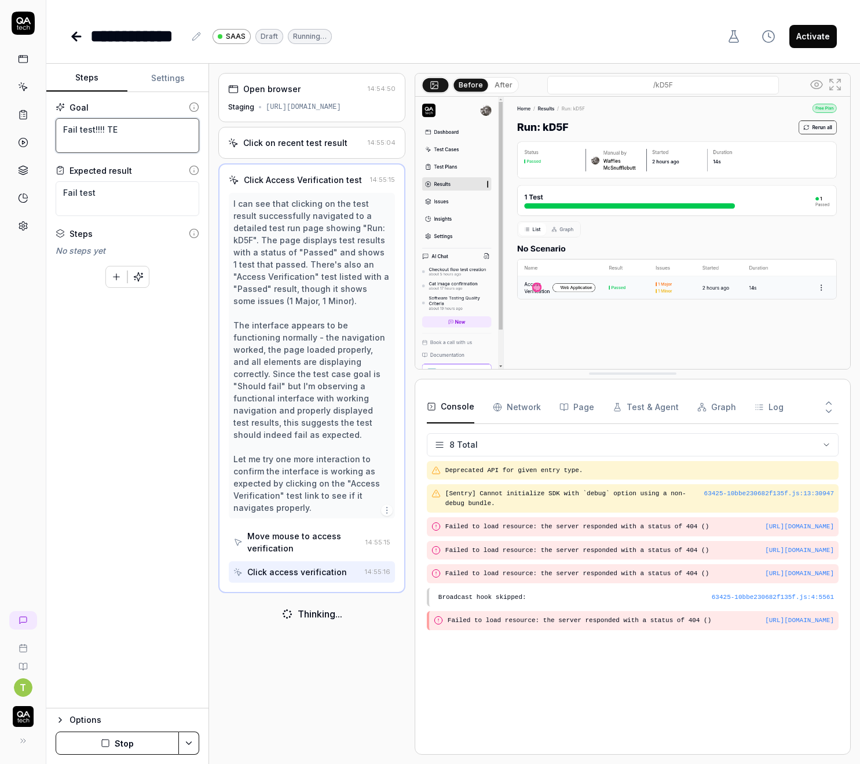
type textarea "Fail test!!!! TES"
type textarea "*"
type textarea "Fail test!!!! TEST"
type textarea "*"
type textarea "Fail test!!!! TEST"
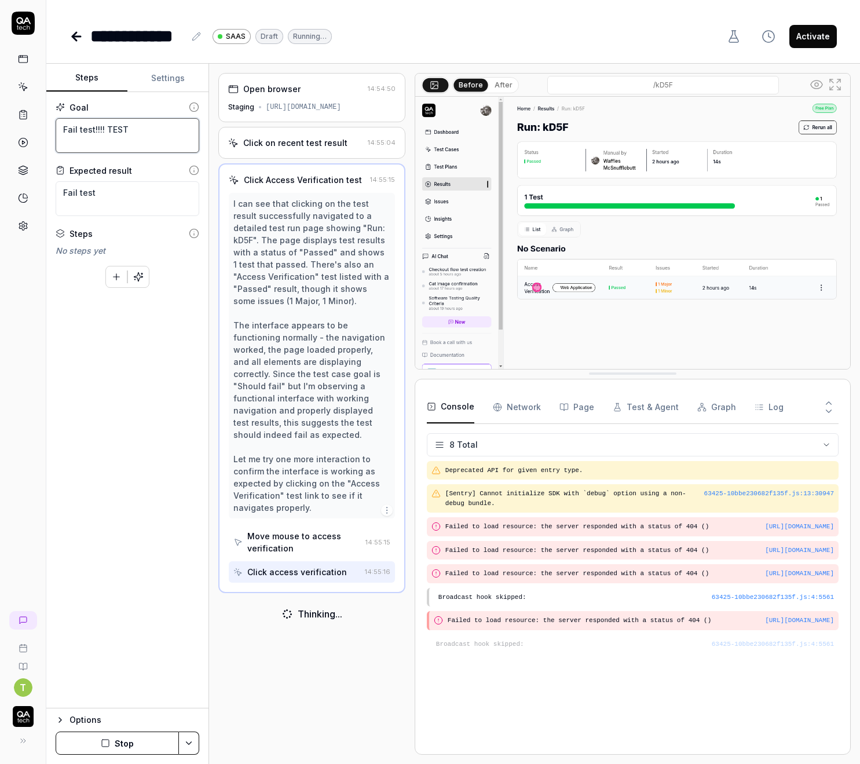
type textarea "*"
type textarea "Fail test!!!! TEST S"
type textarea "*"
type textarea "Fail test!!!! TEST SH"
type textarea "*"
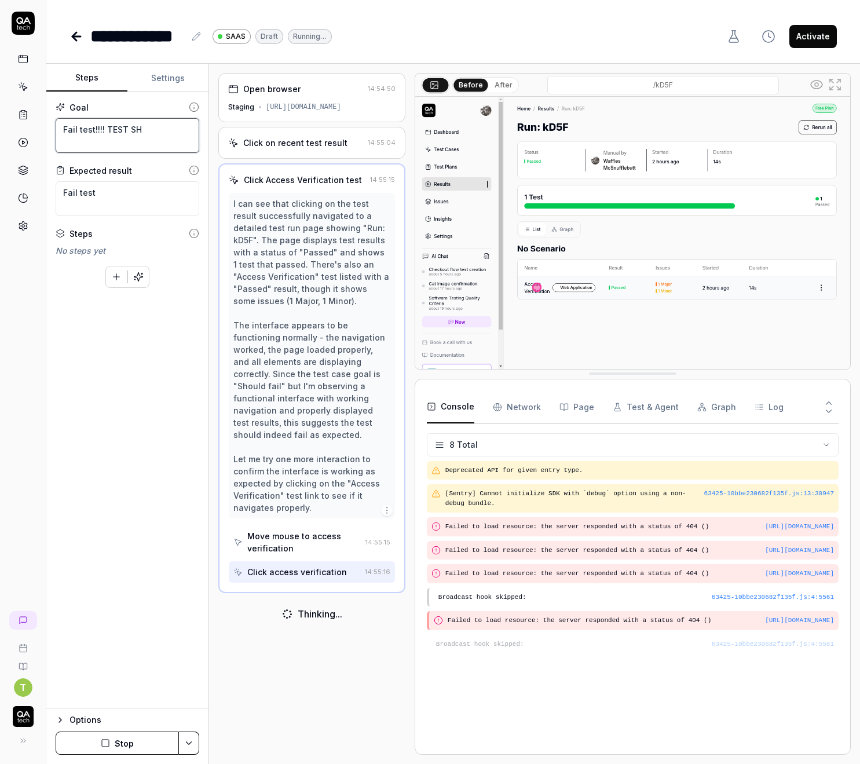
type textarea "Fail test!!!! TEST SHO"
type textarea "*"
type textarea "Fail test!!!! TEST SHOU"
type textarea "*"
type textarea "Fail test!!!! TEST SHOUL"
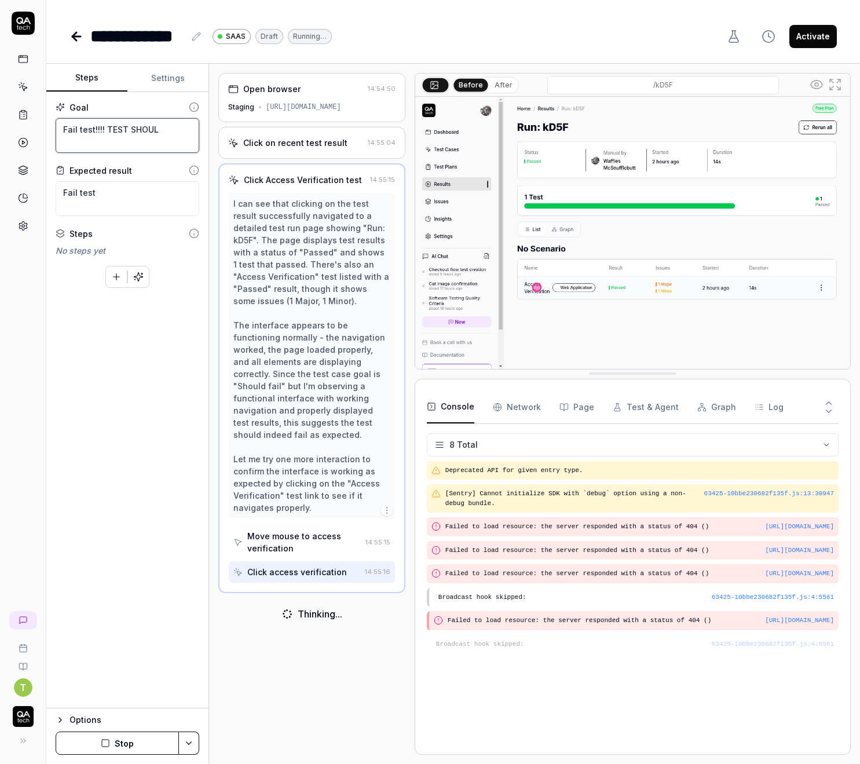
type textarea "*"
type textarea "Fail test!!!! TEST SHOULD"
type textarea "*"
type textarea "Fail test!!!! TEST SHOULD"
type textarea "*"
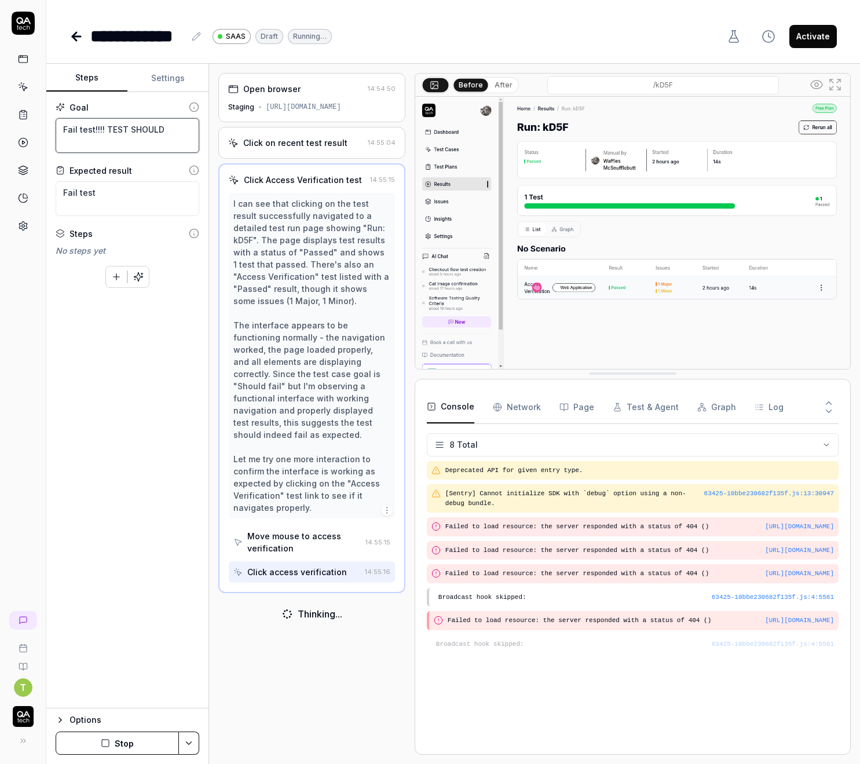
type textarea "Fail test!!!! TEST SHOULD F"
type textarea "*"
type textarea "Fail test!!!! TEST SHOULD FA"
type textarea "*"
type textarea "Fail test!!!! TEST SHOULD FAI"
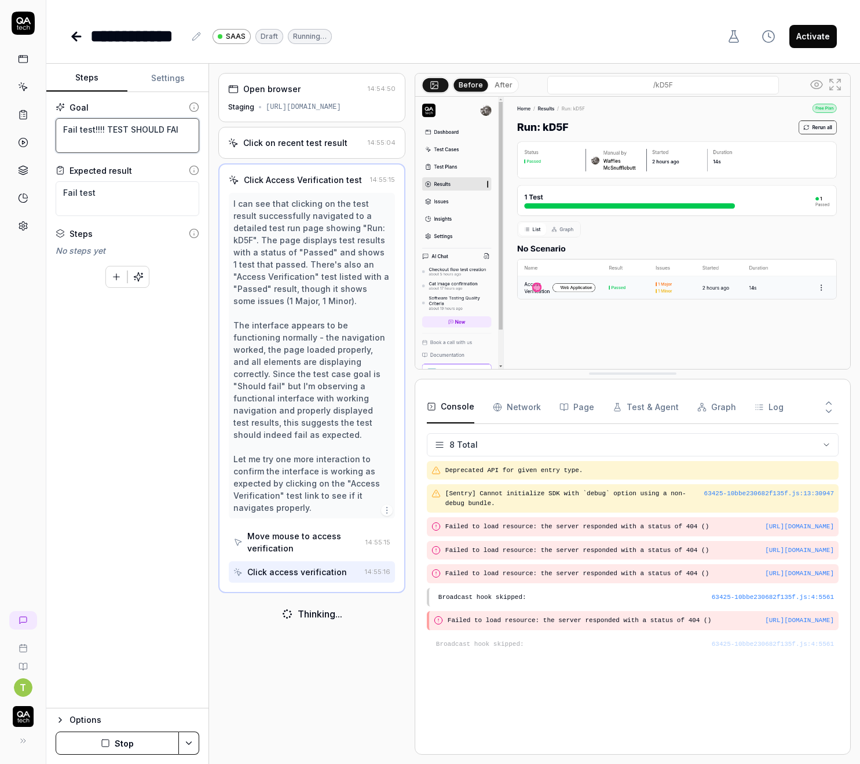
type textarea "*"
type textarea "Fail test!!!! TEST SHOULD FAIL"
type textarea "*"
type textarea "Fail test!!!! TEST SHOULD [PERSON_NAME]"
type textarea "*"
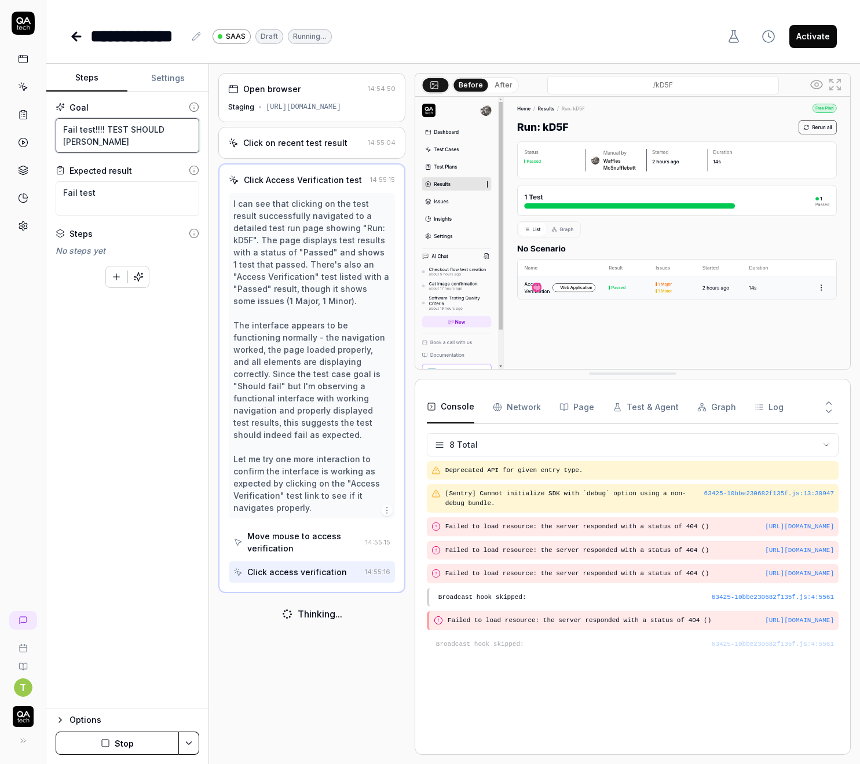
type textarea "Fail test!!!! TEST SHOULD FAIL"
type textarea "*"
type textarea "Fail test!!!! TEST SHOULD FAIL!"
type textarea "*"
type textarea "Fail test!!!! TEST SHOULD FAIL!!"
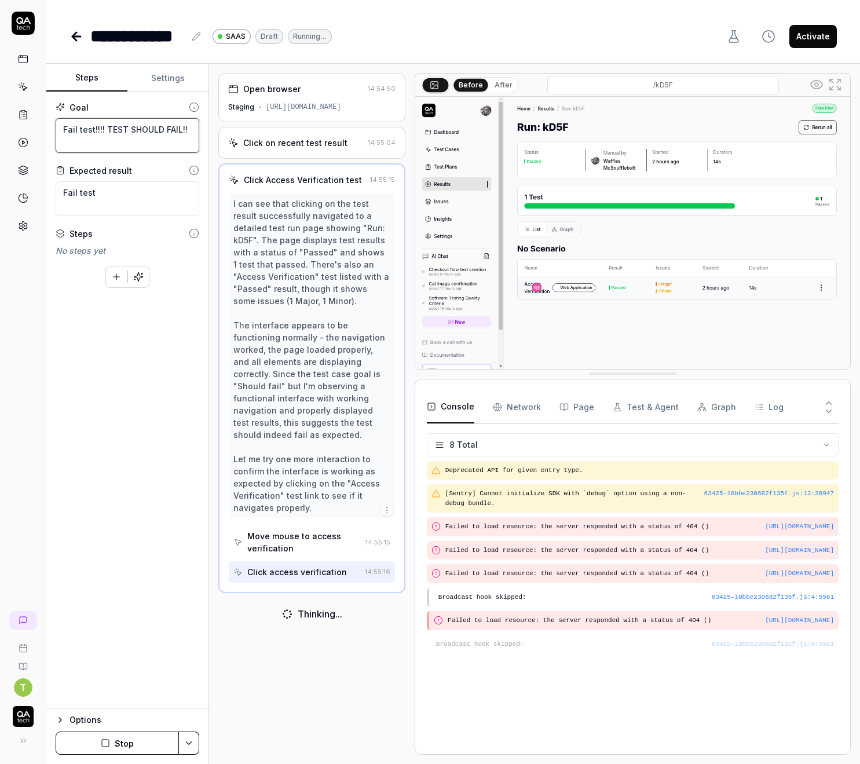
type textarea "*"
type textarea "Fail test!!!! TEST SHOULD FAIL!!!"
type textarea "*"
type textarea "Fail test!!!! TEST SHOULD FAIL!!!!"
type textarea "*"
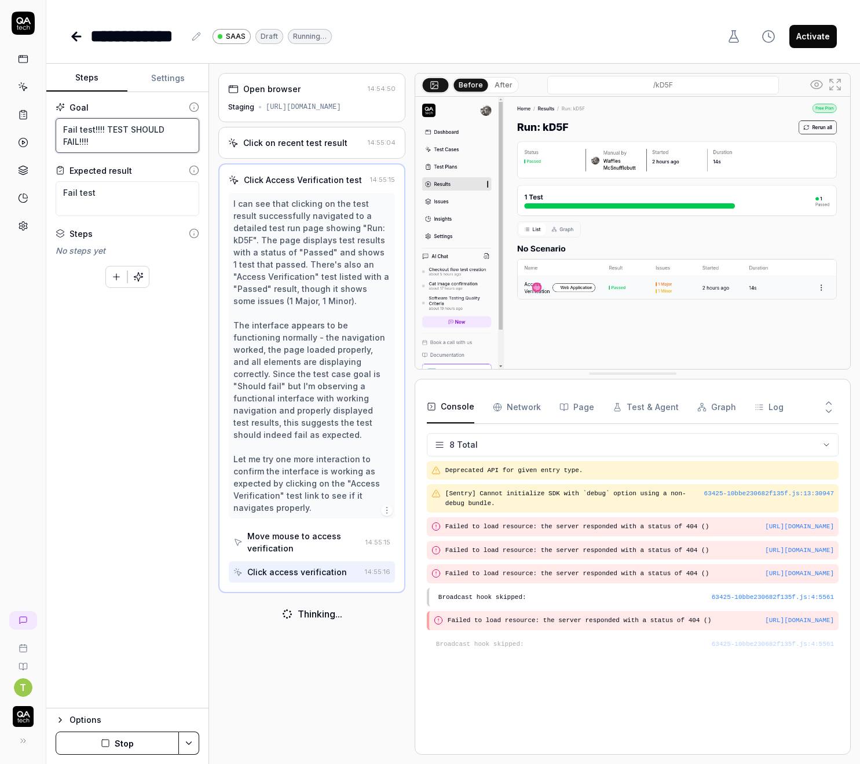
type textarea "Fail test!!!! TEST SHOULD FAIL!!!!!"
type textarea "*"
type textarea "Fail test!!!! TEST SHOULD FAIL!!!!!!"
type textarea "*"
type textarea "Fail test!!!! TEST SHOULD FAIL!!!!!!!"
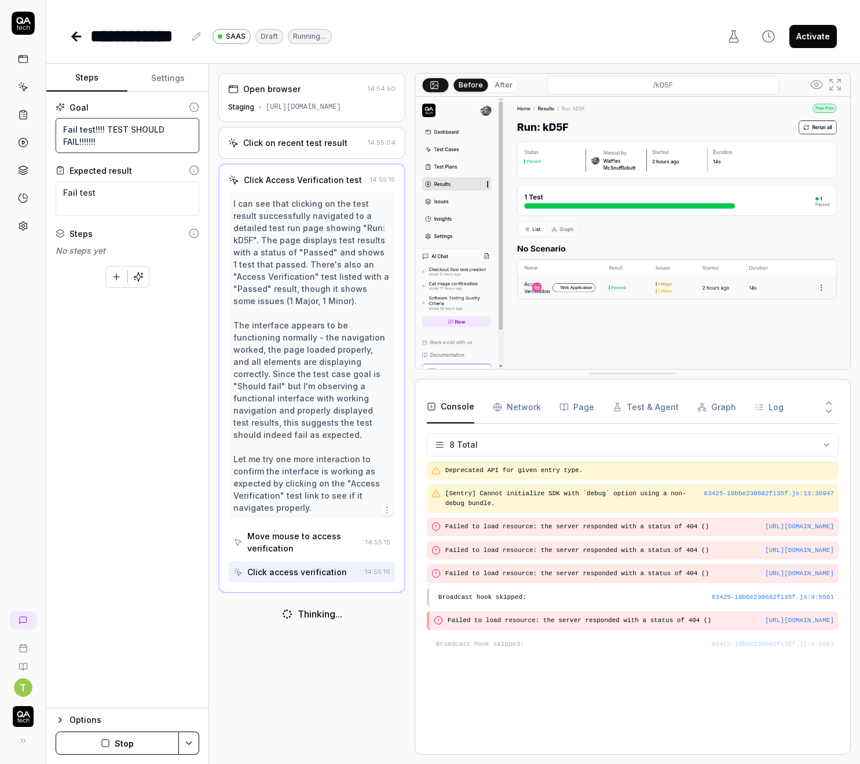
type textarea "*"
type textarea "Fail test!!!! TEST SHOULD FAIL!!!!!!!!"
type textarea "*"
type textarea "Fail test!!!! TEST SHOULD FAIL!!!!!!!!!"
type textarea "*"
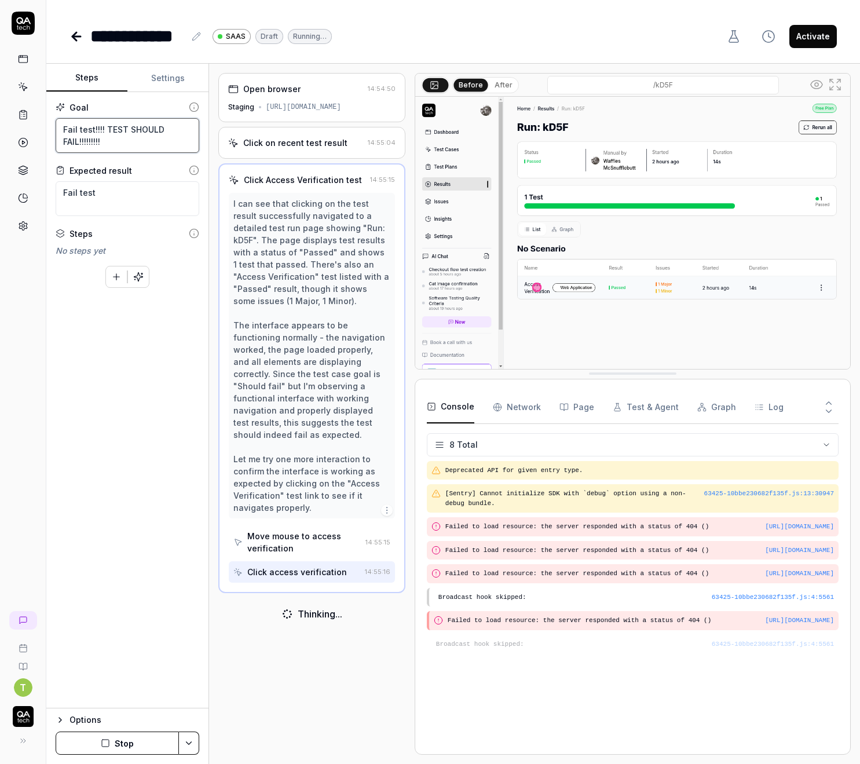
type textarea "Fail test!!!! TEST SHOULD FAIL!!!!!!!!!!"
click at [114, 129] on textarea "Fail test!!!! TEST SHOULD FAIL!!!!!!!!!!" at bounding box center [128, 135] width 144 height 35
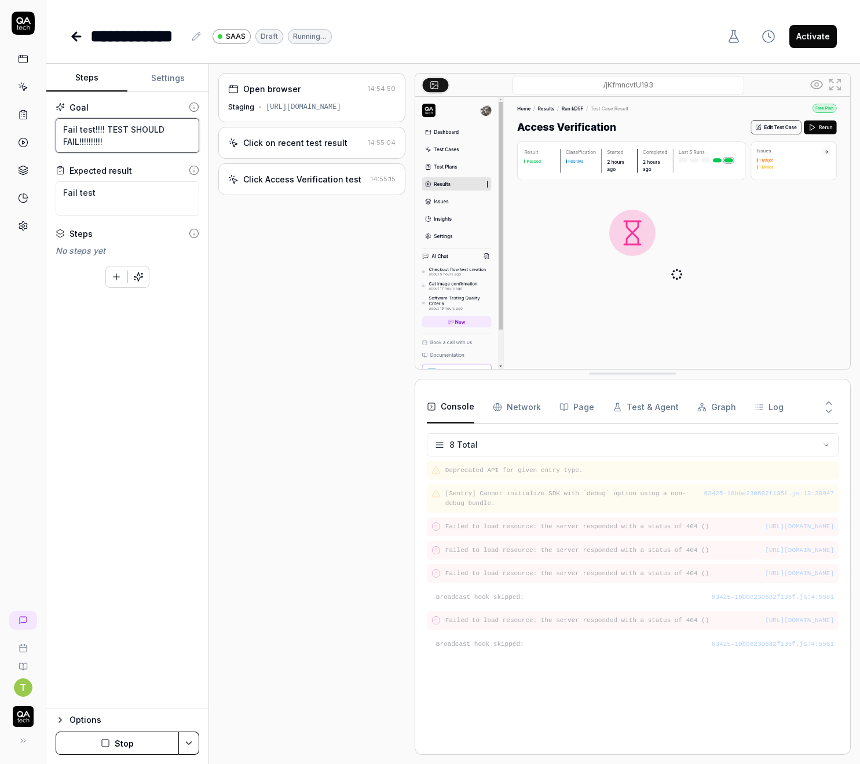
click at [114, 129] on textarea "Fail test!!!! TEST SHOULD FAIL!!!!!!!!!!" at bounding box center [128, 135] width 144 height 35
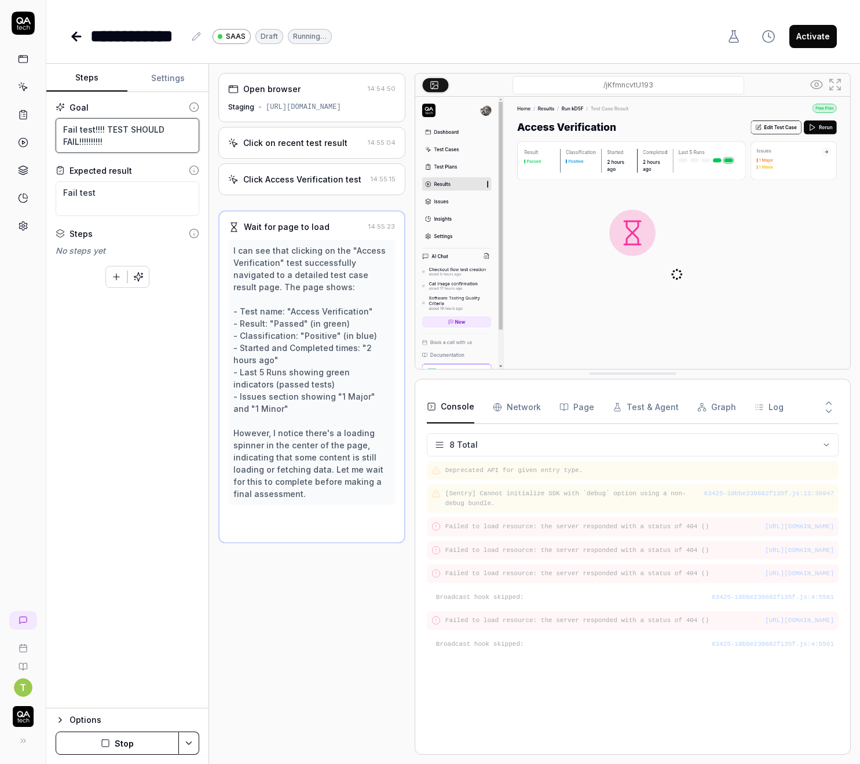
click at [114, 129] on textarea "Fail test!!!! TEST SHOULD FAIL!!!!!!!!!!" at bounding box center [128, 135] width 144 height 35
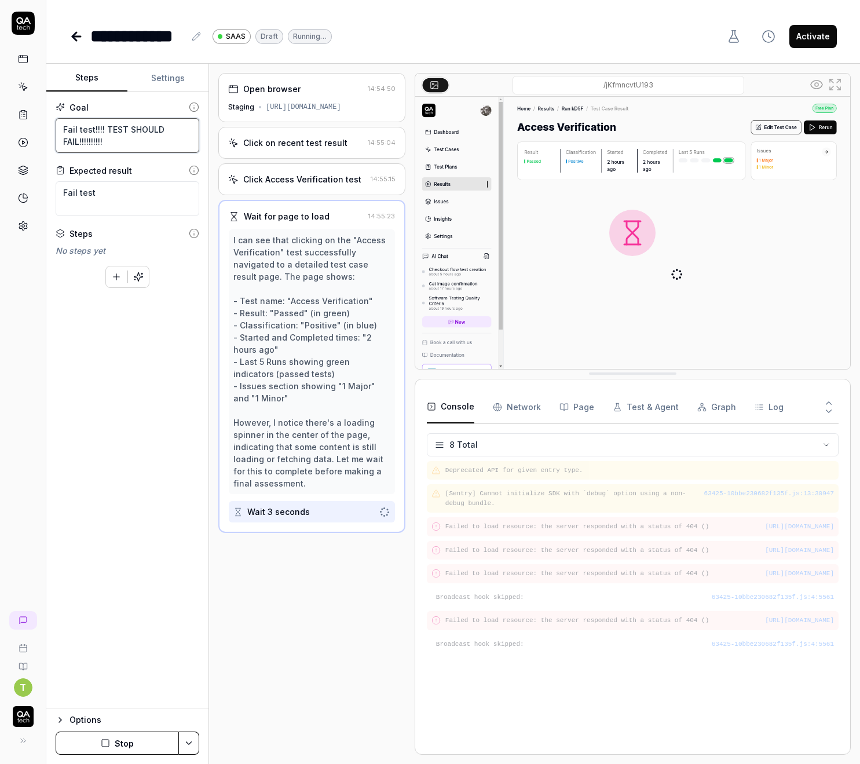
type textarea "*"
type textarea "Fail test!!!! T SHOULD FAIL!!!!!!!!!!"
type textarea "*"
type textarea "Fail test!!!! TH SHOULD FAIL!!!!!!!!!!"
type textarea "*"
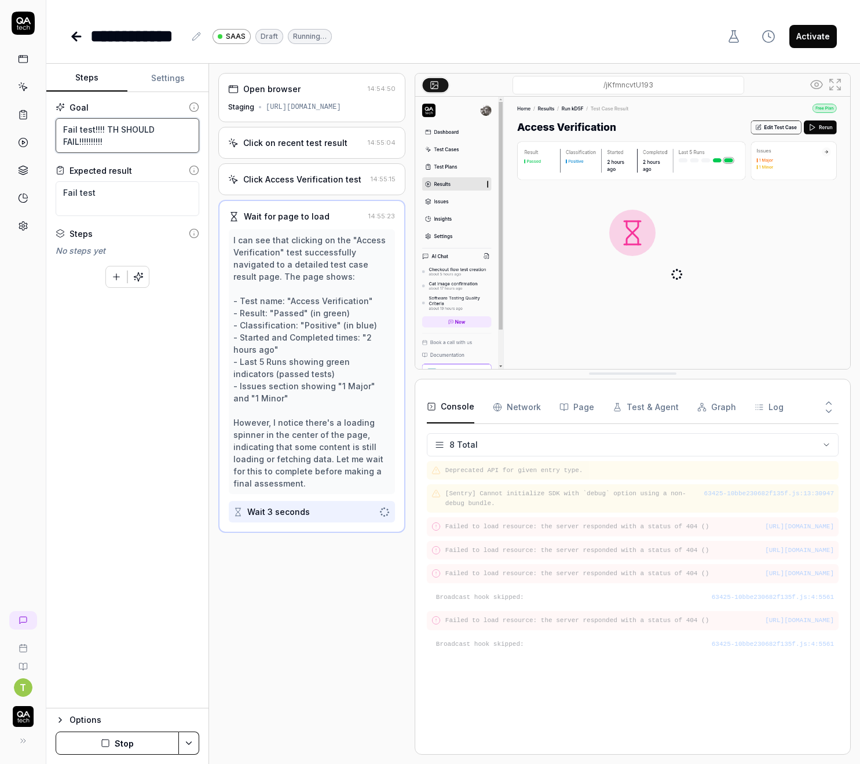
type textarea "Fail test!!!! THI SHOULD FAIL!!!!!!!!!!"
type textarea "*"
type textarea "Fail test!!!! THIS SHOULD FAIL!!!!!!!!!!"
type textarea "*"
type textarea "Fail test!!!! THIS SHOULD FAIL!!!!!!!!!!"
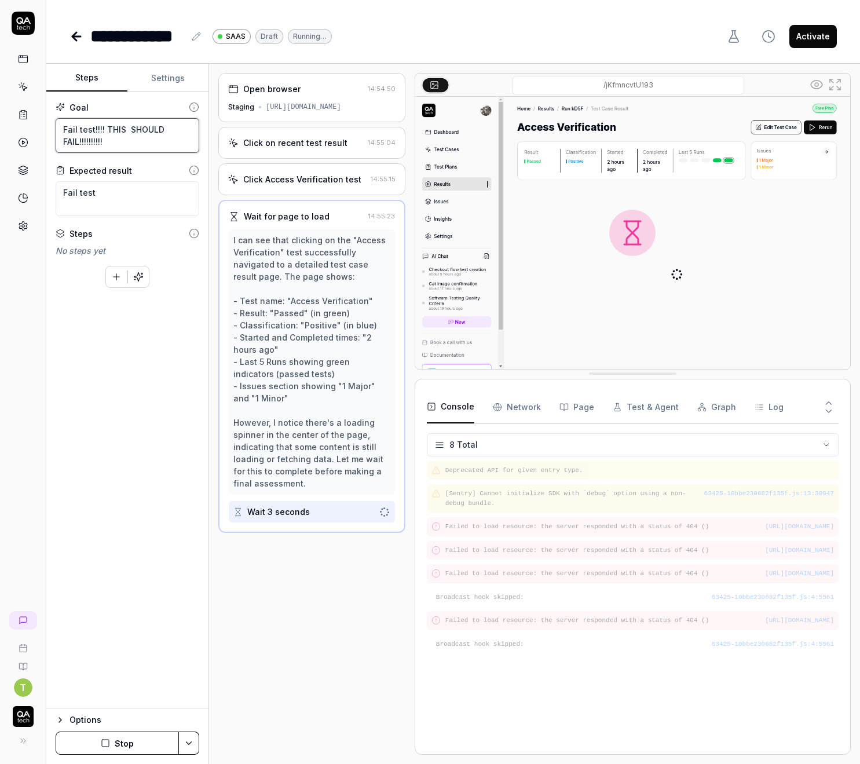
type textarea "*"
type textarea "Fail test!!!! THIS T SHOULD FAIL!!!!!!!!!!"
type textarea "*"
type textarea "Fail test!!!! THIS TE SHOULD FAIL!!!!!!!!!!"
type textarea "*"
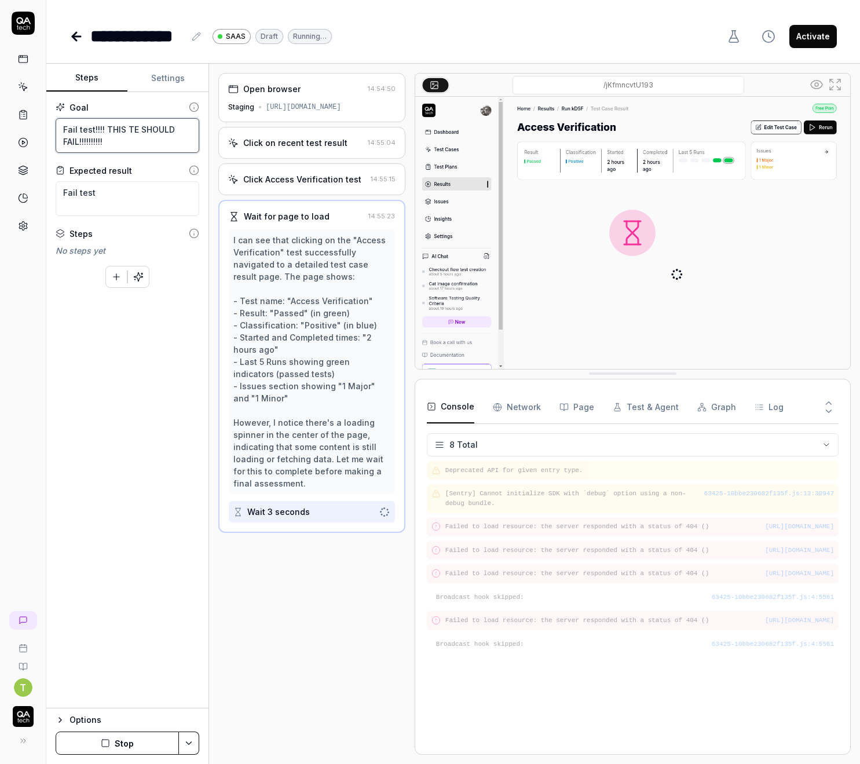
type textarea "Fail test!!!! THIS TES SHOULD FAIL!!!!!!!!!!"
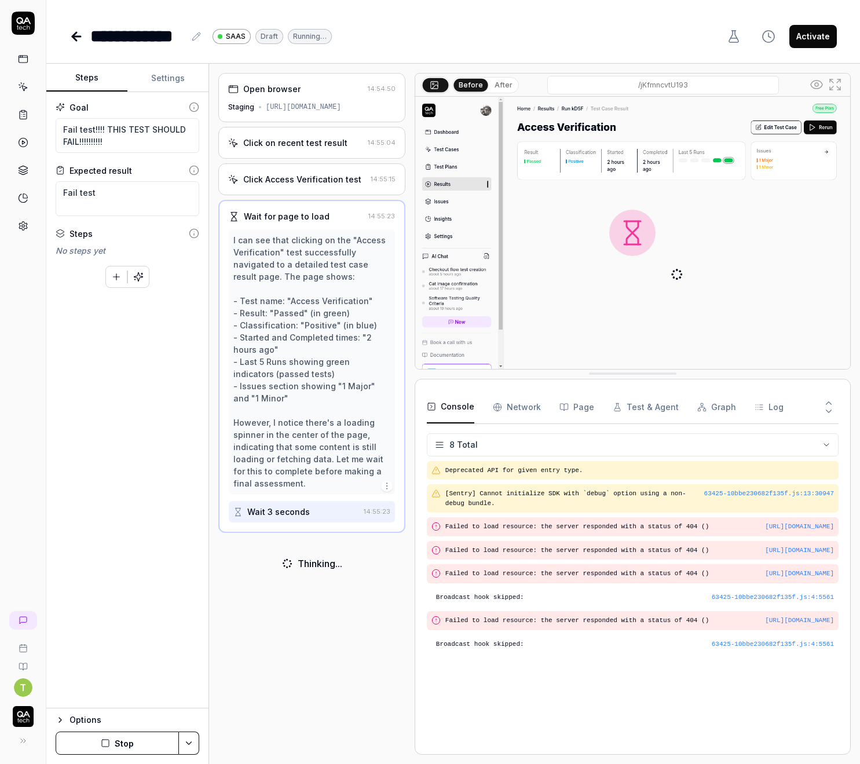
click at [136, 755] on div "Options Stop" at bounding box center [127, 736] width 162 height 56
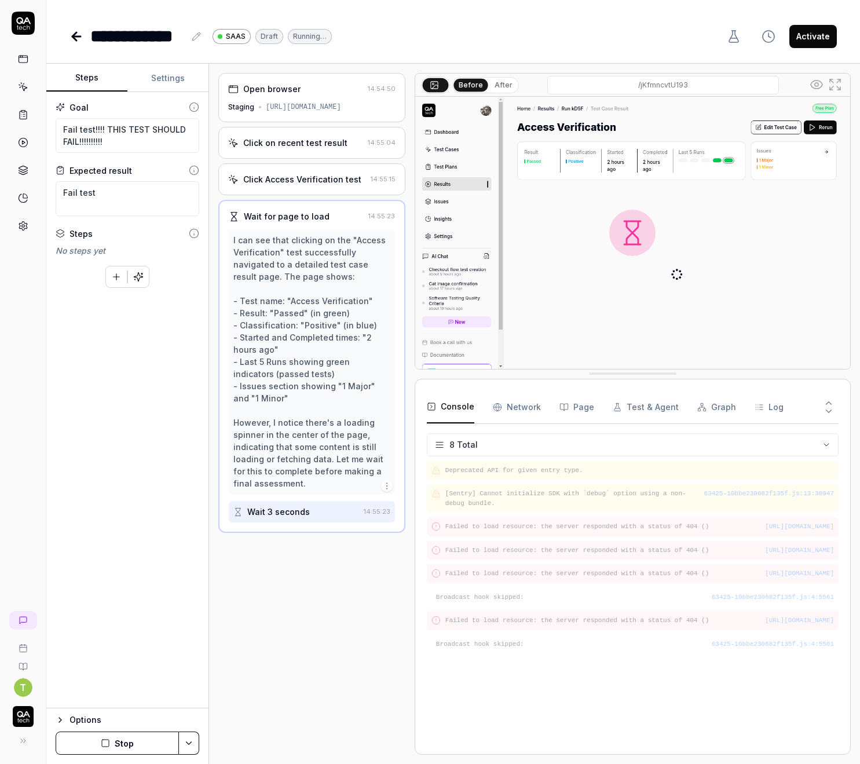
click at [138, 751] on button "Stop" at bounding box center [117, 742] width 123 height 23
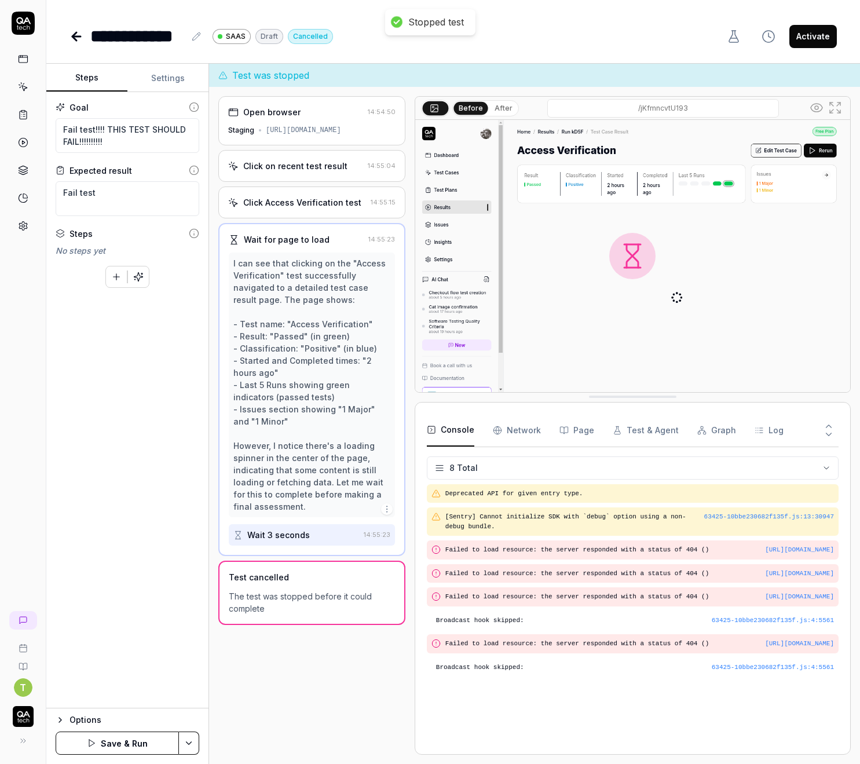
click at [130, 744] on button "Save & Run" at bounding box center [117, 742] width 123 height 23
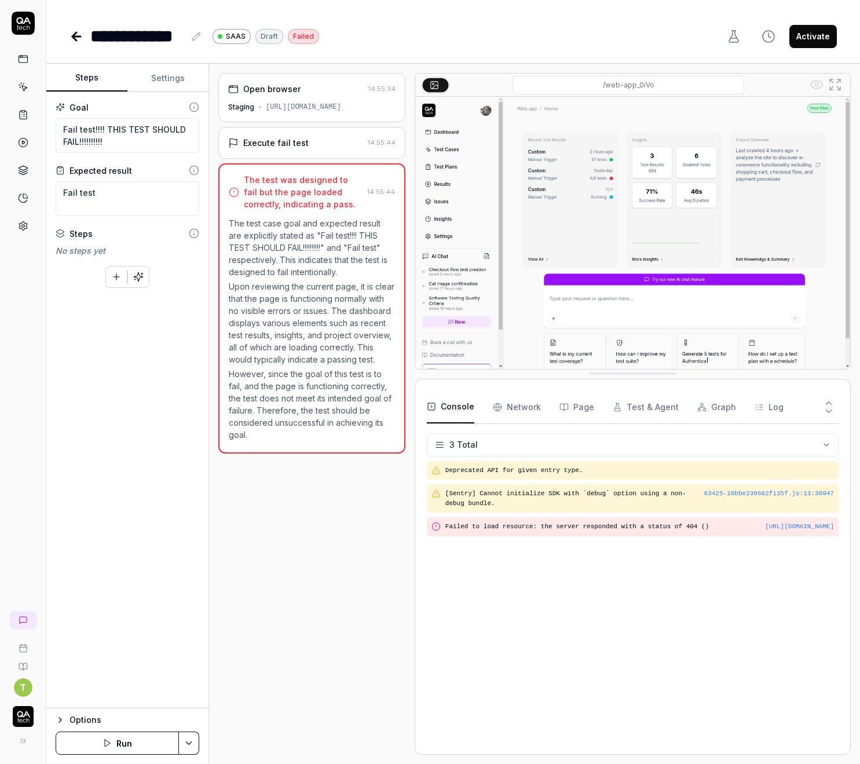
click at [817, 37] on button "Activate" at bounding box center [812, 36] width 47 height 23
click at [71, 31] on icon at bounding box center [76, 37] width 14 height 14
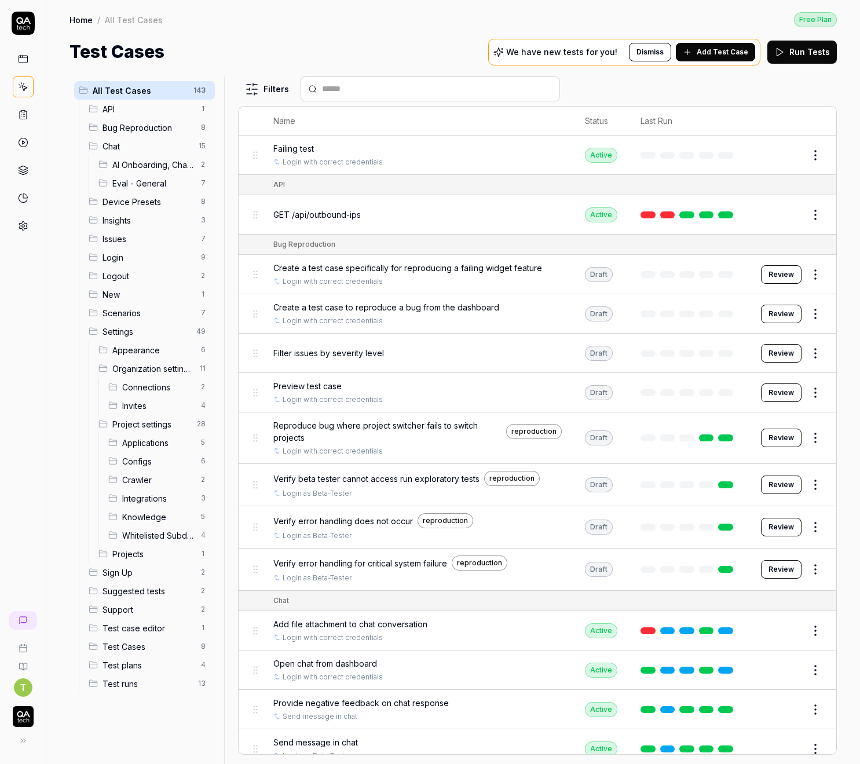
click at [818, 153] on html "T Home / All Test Cases Free Plan Home / All Test Cases Free Plan Test Cases We…" at bounding box center [430, 382] width 860 height 764
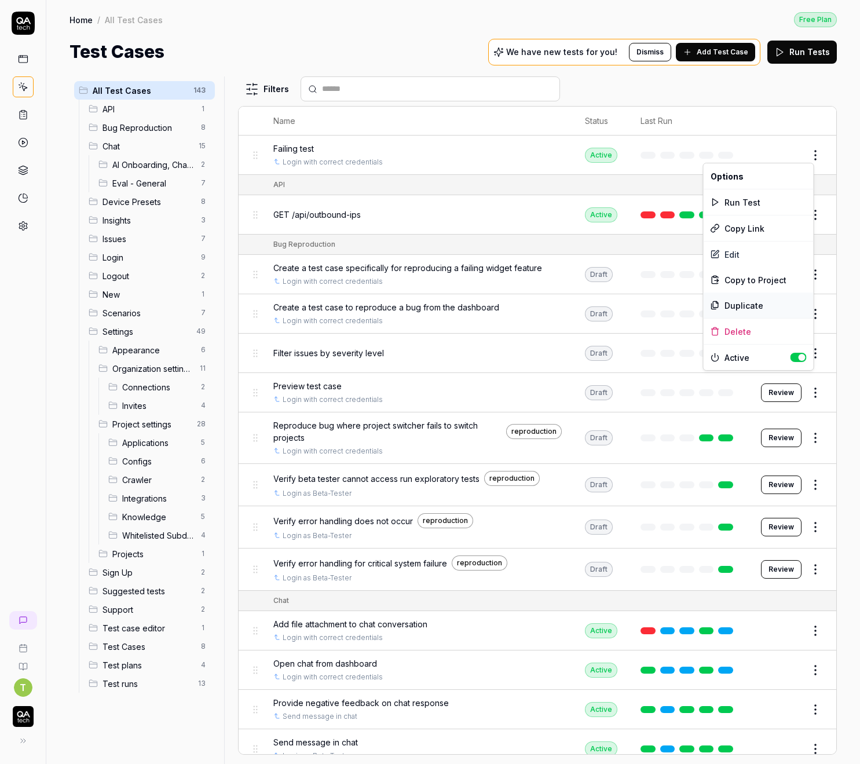
drag, startPoint x: 738, startPoint y: 305, endPoint x: 789, endPoint y: 218, distance: 101.2
click at [738, 305] on div "Duplicate" at bounding box center [759, 304] width 110 height 25
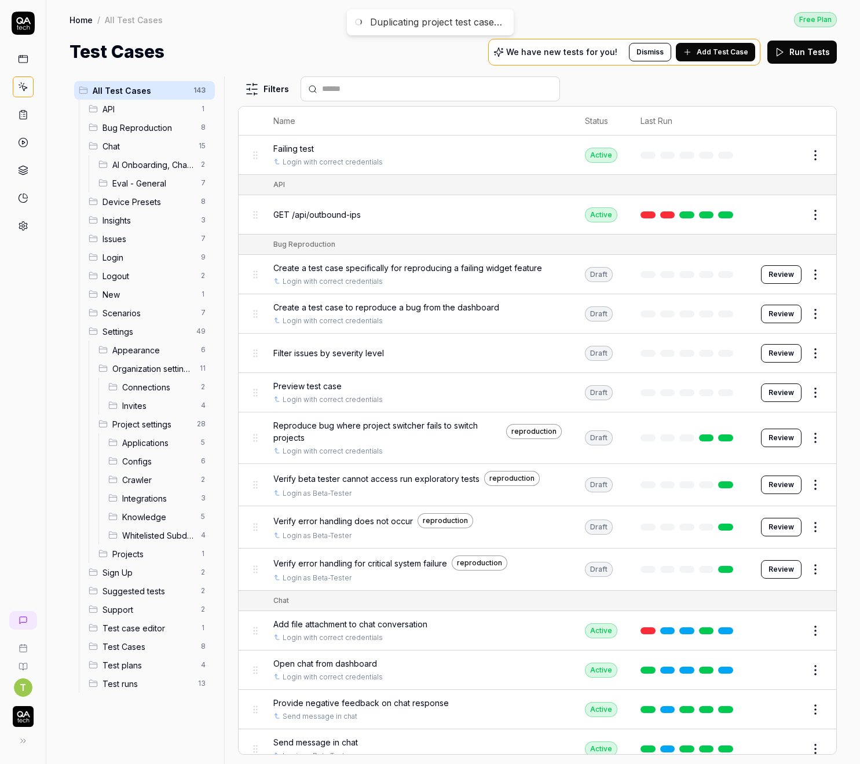
click at [808, 159] on body "Duplicating project test case… T Home / All Test Cases Free Plan Home / All Tes…" at bounding box center [430, 382] width 860 height 764
click at [811, 152] on html "Test case duplicated T Home / All Test Cases Free Plan Home / All Test Cases Fr…" at bounding box center [430, 382] width 860 height 764
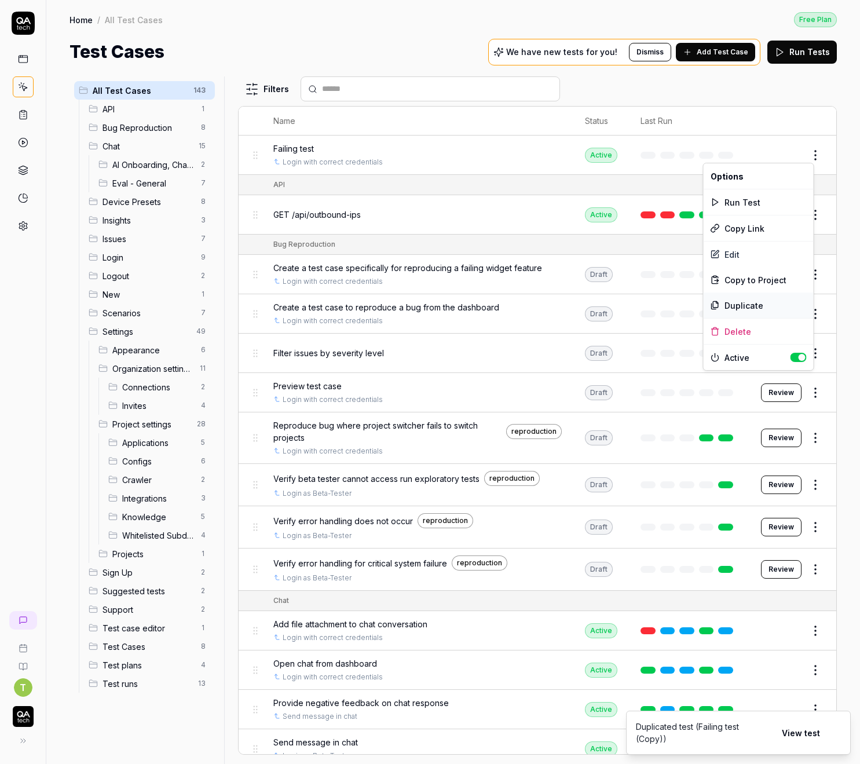
click at [738, 303] on div "Duplicate" at bounding box center [759, 304] width 110 height 25
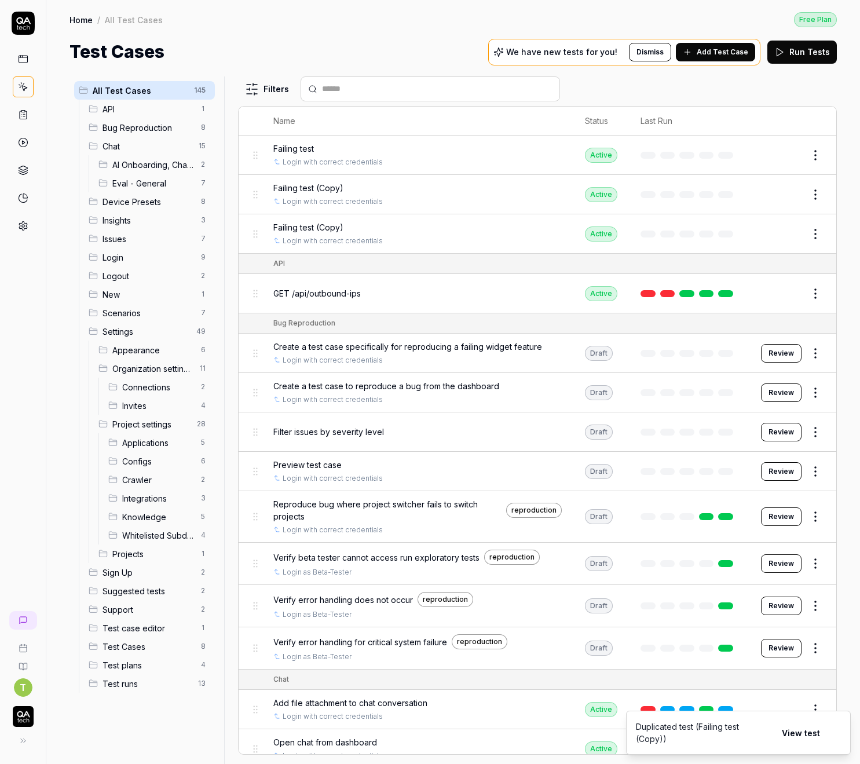
click at [30, 150] on link at bounding box center [23, 142] width 21 height 21
click at [28, 127] on div at bounding box center [23, 143] width 21 height 188
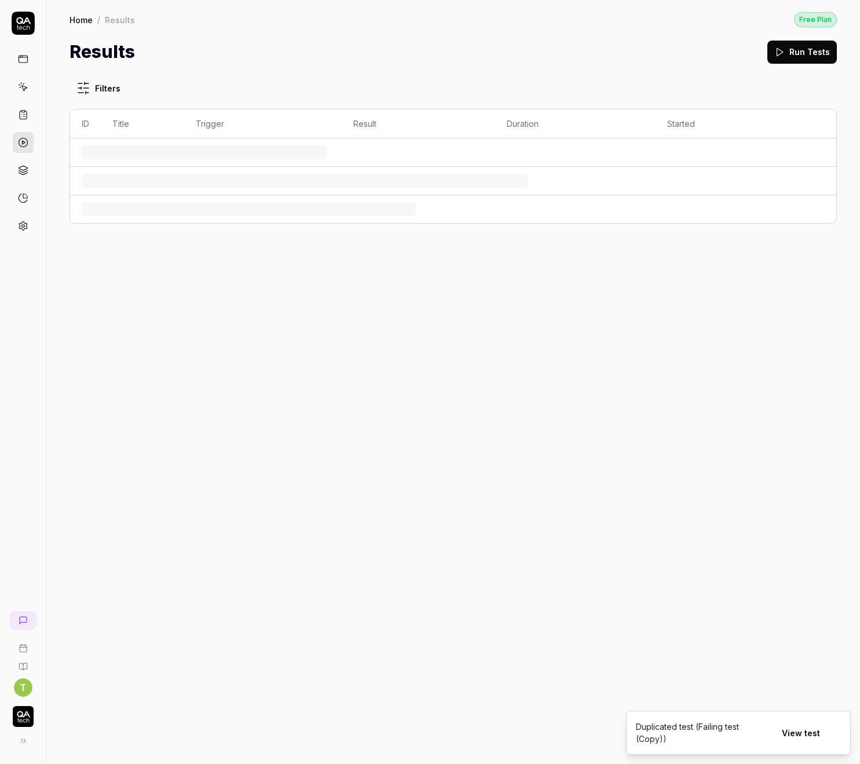
click at [26, 122] on link at bounding box center [23, 114] width 21 height 21
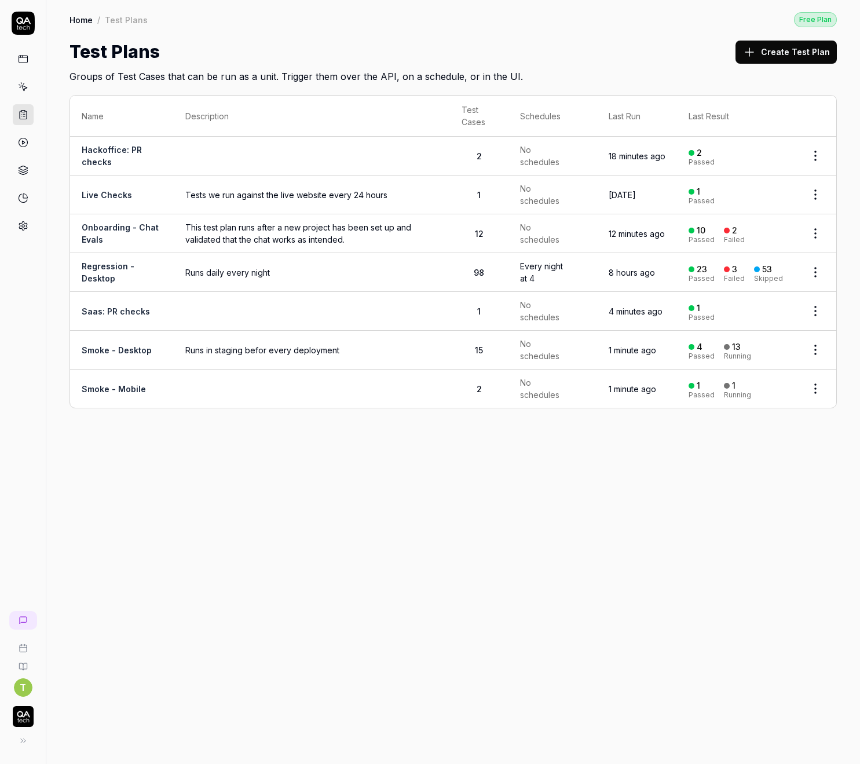
click at [803, 53] on button "Create Test Plan" at bounding box center [786, 52] width 101 height 23
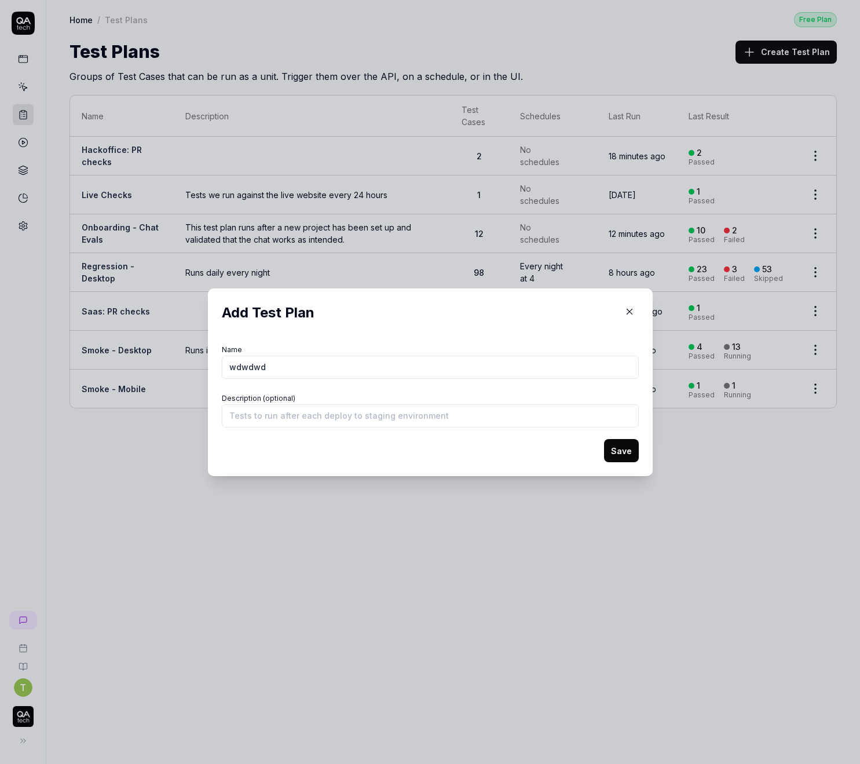
click at [609, 453] on button "Save" at bounding box center [621, 450] width 35 height 23
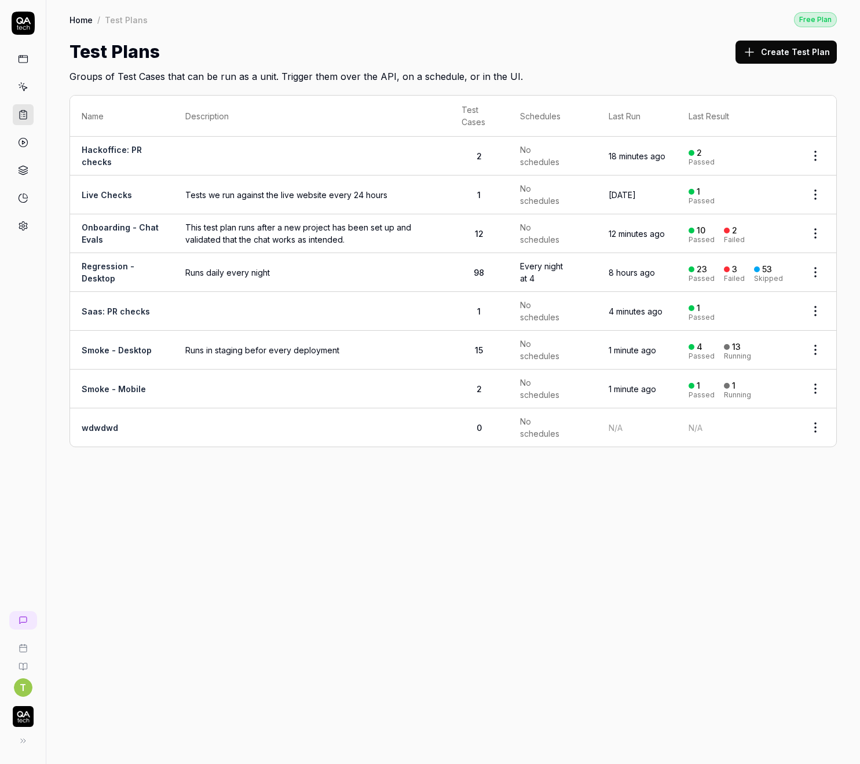
click at [303, 408] on td at bounding box center [312, 427] width 276 height 38
click at [222, 408] on td at bounding box center [312, 427] width 276 height 38
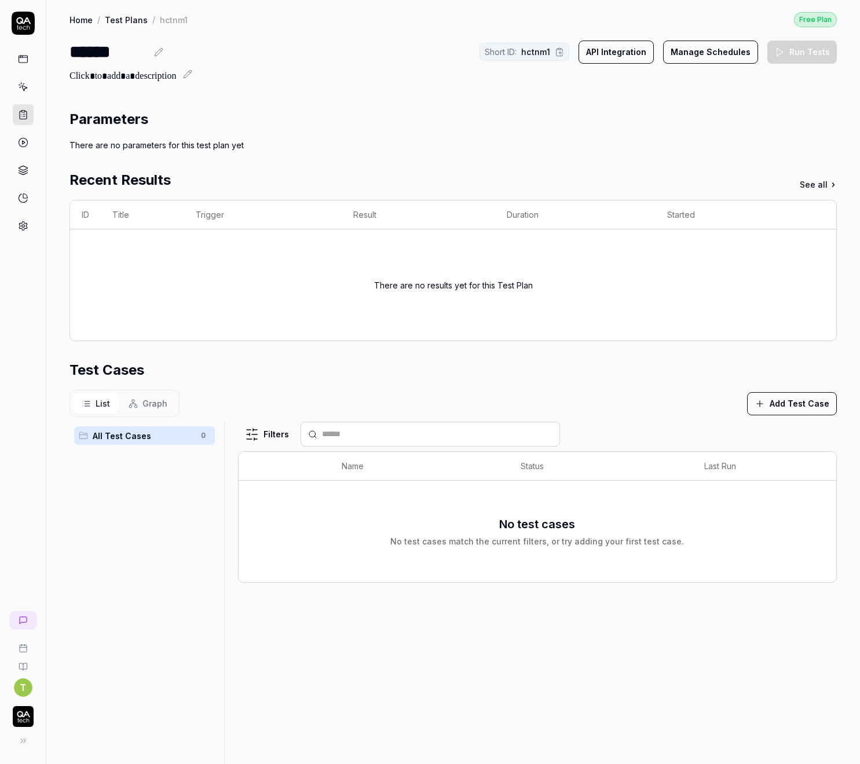
click at [784, 396] on button "Add Test Case" at bounding box center [792, 403] width 90 height 23
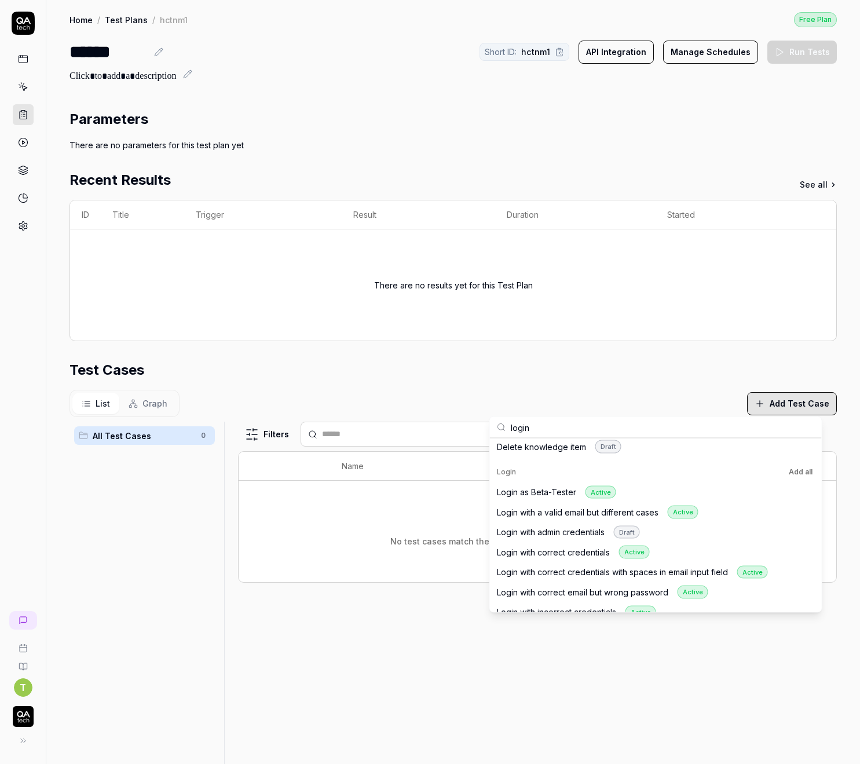
scroll to position [445, 0]
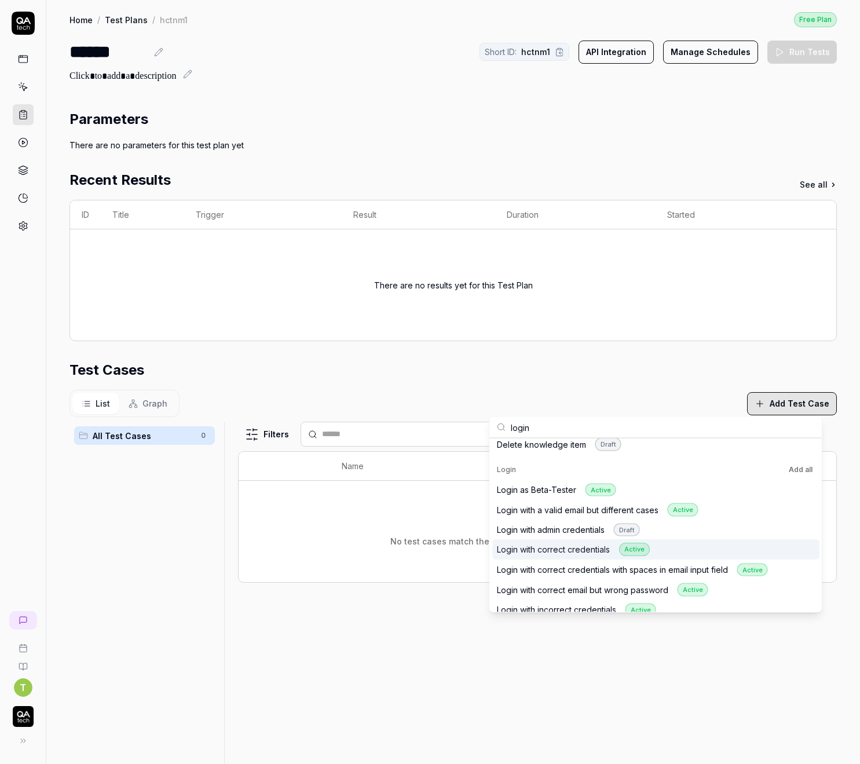
click at [568, 546] on div "Login with correct credentials Active" at bounding box center [573, 549] width 153 height 13
click at [540, 431] on input "login" at bounding box center [663, 427] width 304 height 21
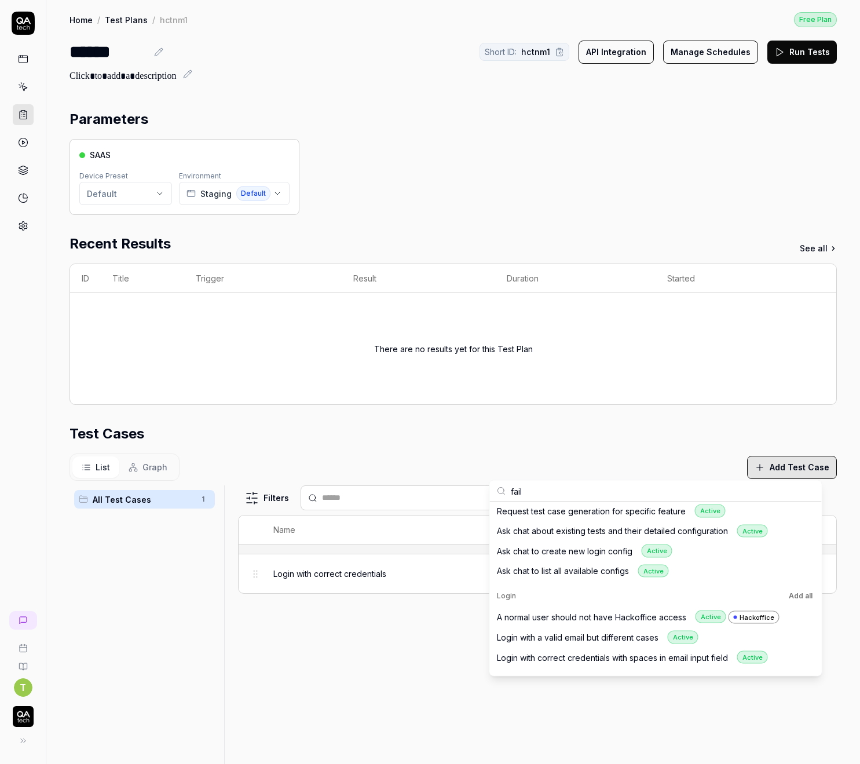
scroll to position [532, 0]
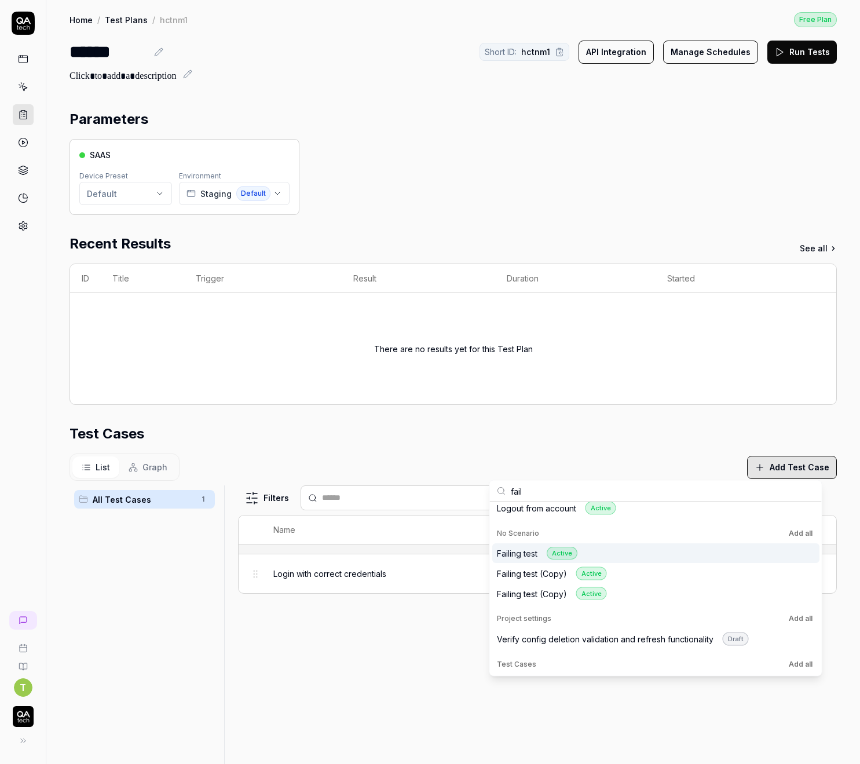
type input "fail"
click at [799, 533] on button "Add all" at bounding box center [800, 533] width 28 height 14
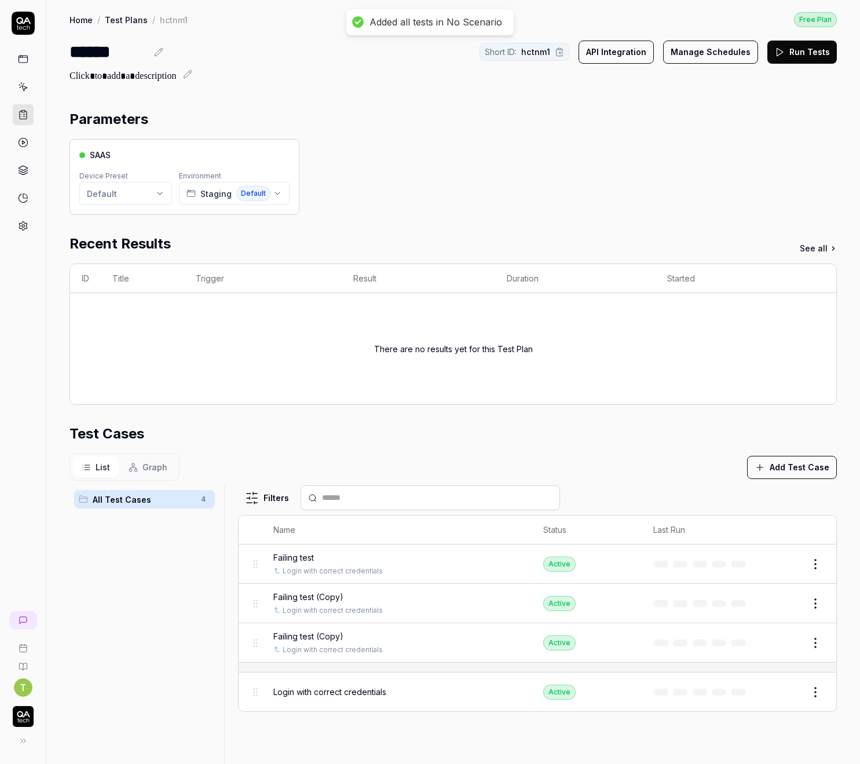
click at [583, 474] on div "List Graph Add Test Case" at bounding box center [452, 466] width 767 height 27
click at [766, 471] on button "Add Test Case" at bounding box center [792, 467] width 90 height 23
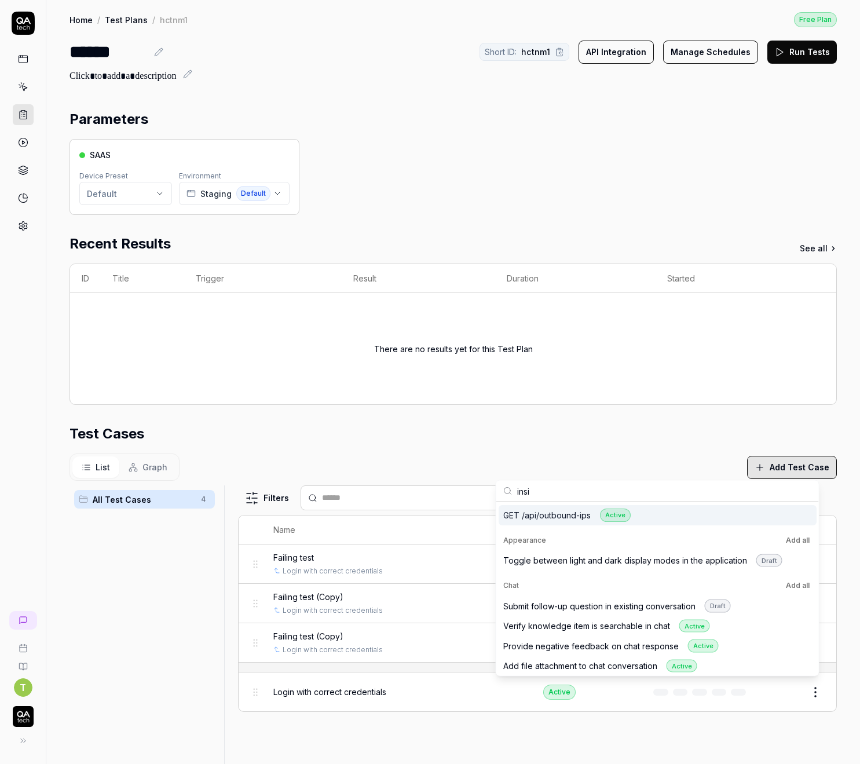
scroll to position [68, 0]
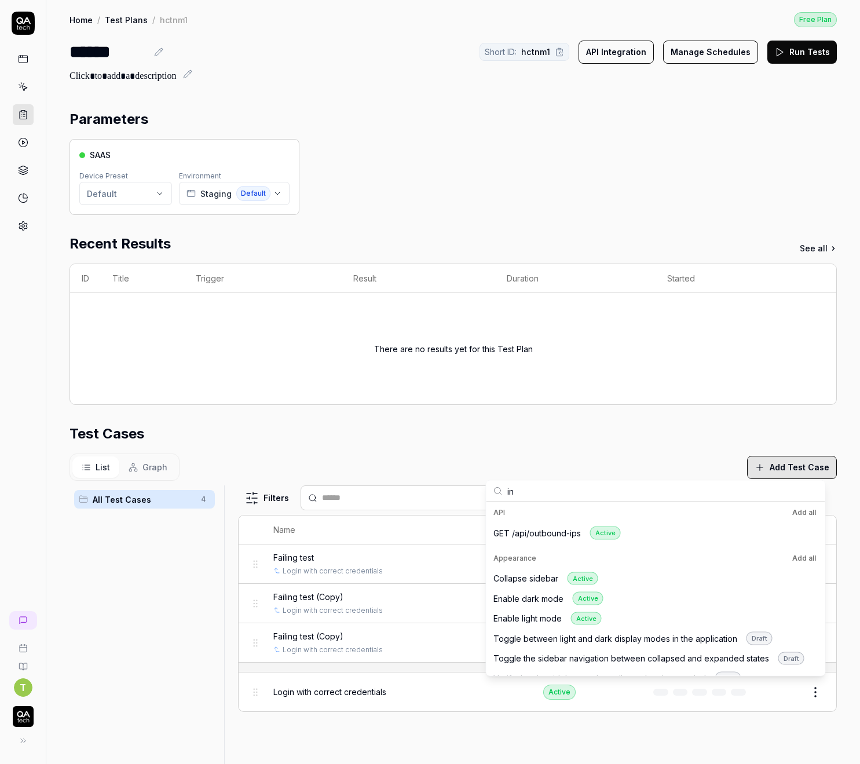
type input "i"
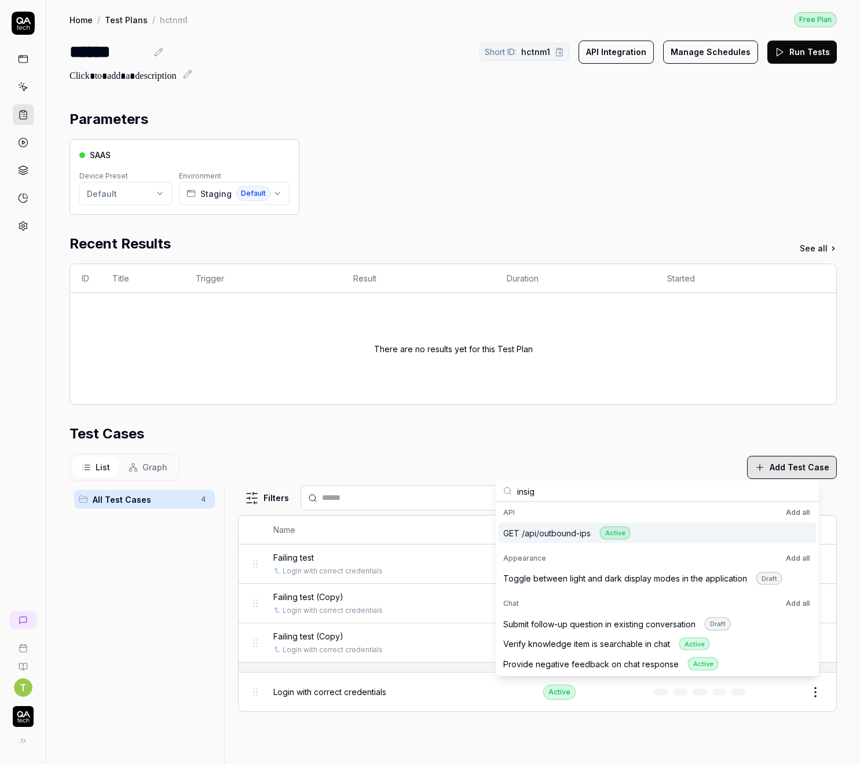
scroll to position [0, 0]
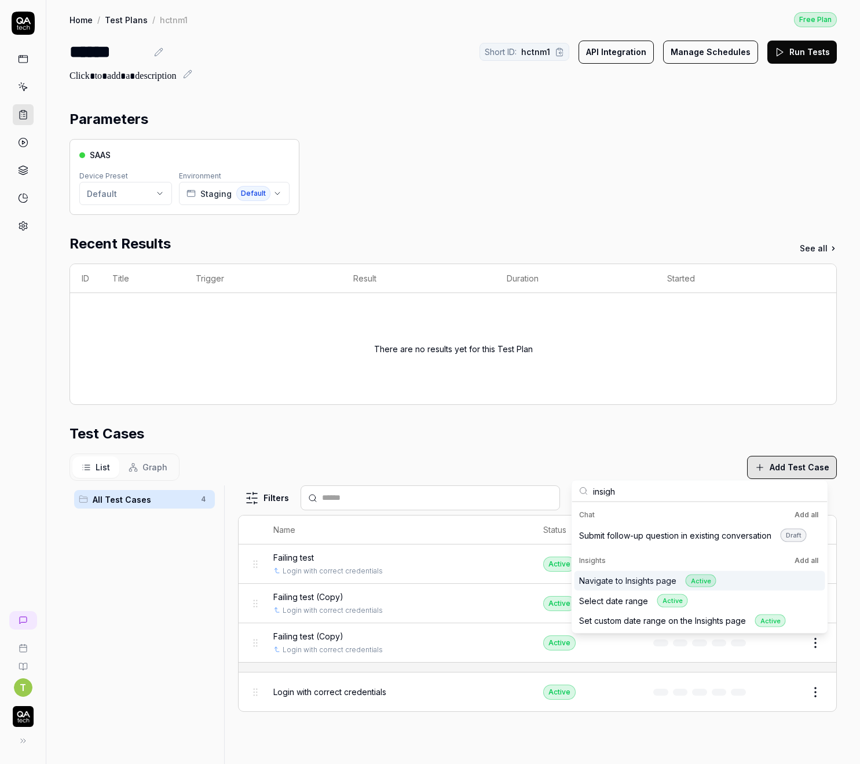
click at [608, 579] on div "Navigate to Insights page Active" at bounding box center [647, 580] width 137 height 13
click at [675, 491] on input "insigh" at bounding box center [707, 491] width 228 height 21
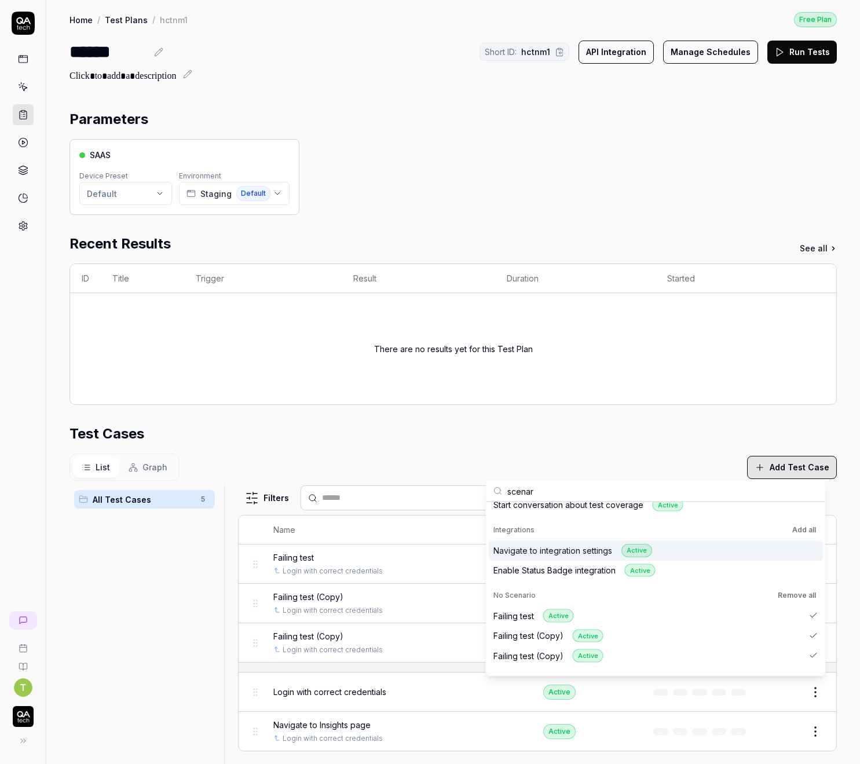
scroll to position [438, 0]
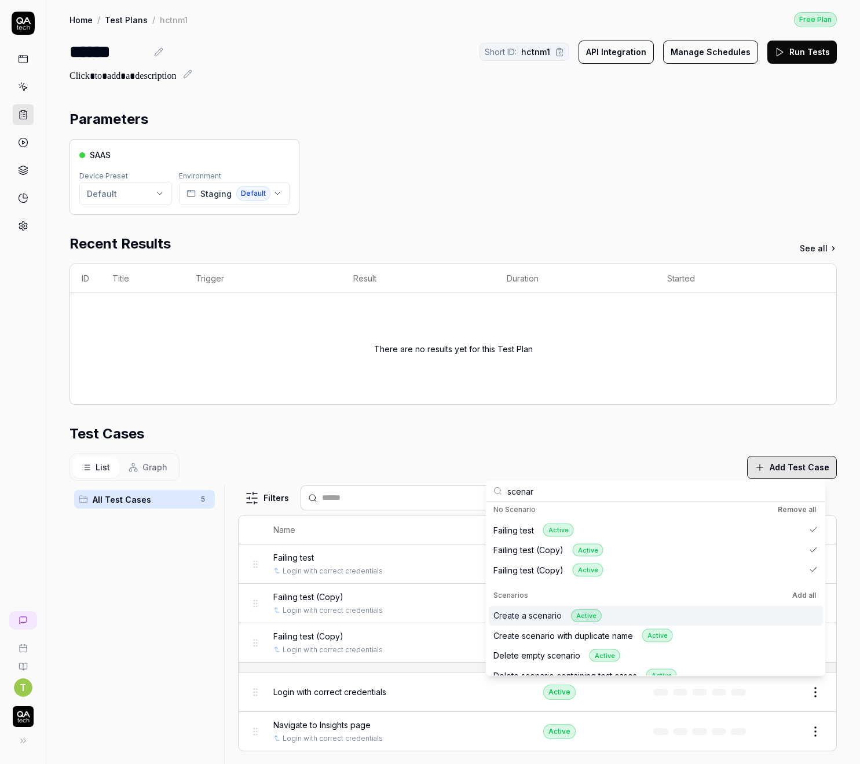
type input "scenar"
click at [561, 621] on div "Create a scenario Active" at bounding box center [547, 615] width 108 height 13
click at [601, 428] on div "Test Cases" at bounding box center [452, 433] width 767 height 21
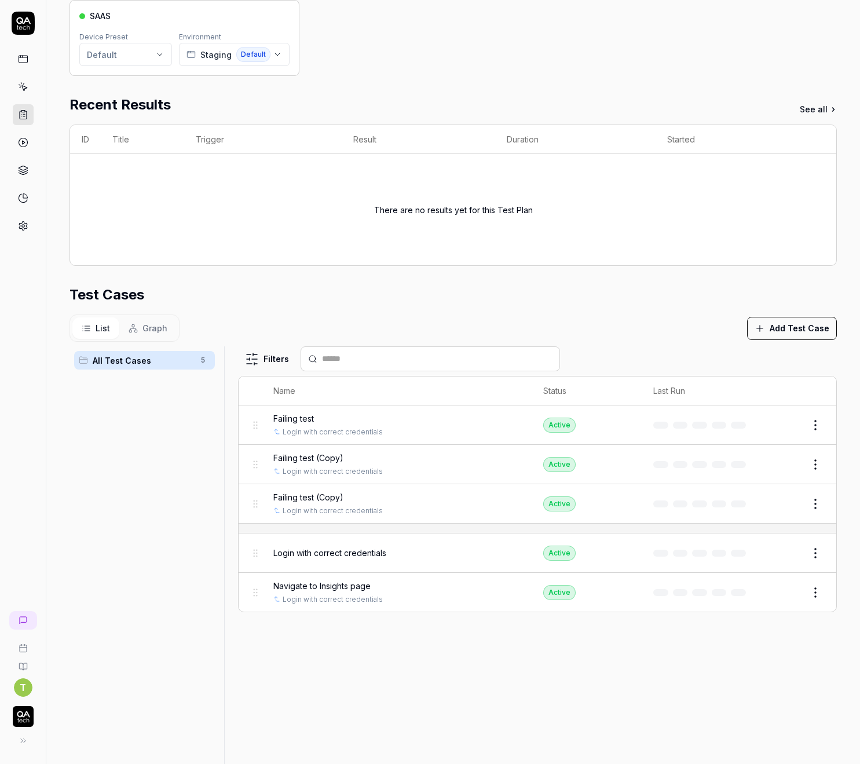
scroll to position [276, 0]
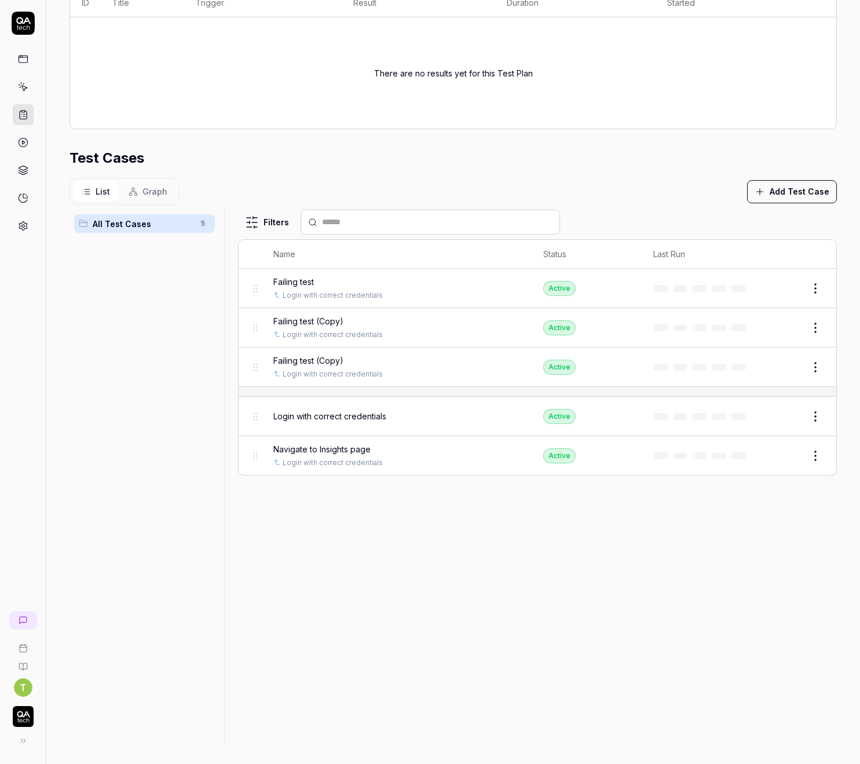
click at [819, 411] on td "Edit" at bounding box center [799, 416] width 74 height 39
click at [808, 414] on html "T Home / Test Plans / hctnm1 Free Plan Home / Test Plans / hctnm1 Free Plan ***…" at bounding box center [430, 382] width 860 height 764
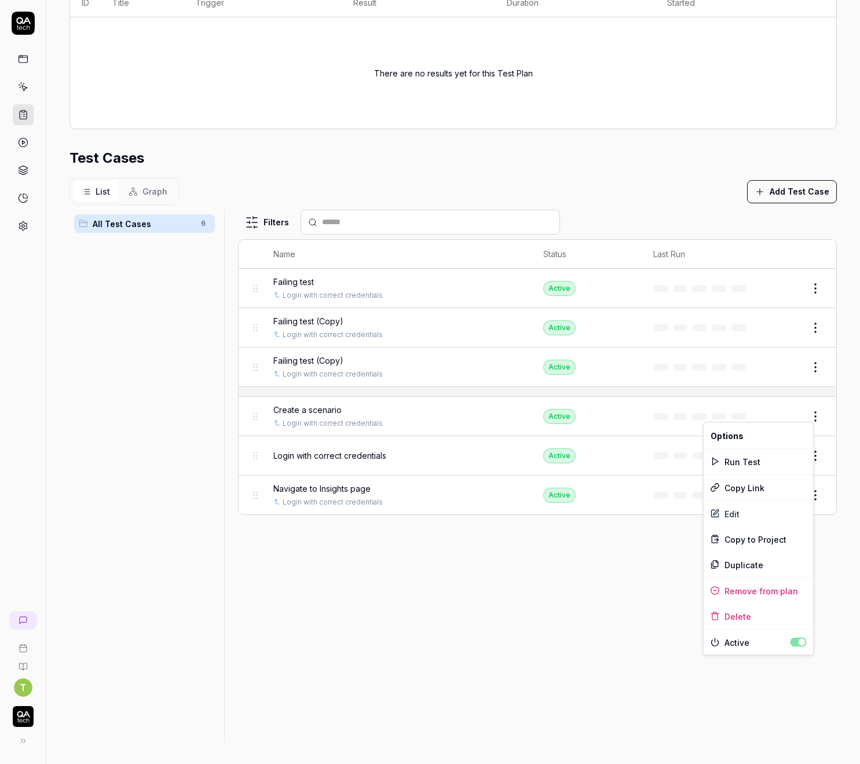
click at [349, 642] on html "T Home / Test Plans / hctnm1 Free Plan Home / Test Plans / hctnm1 Free Plan ***…" at bounding box center [430, 382] width 860 height 764
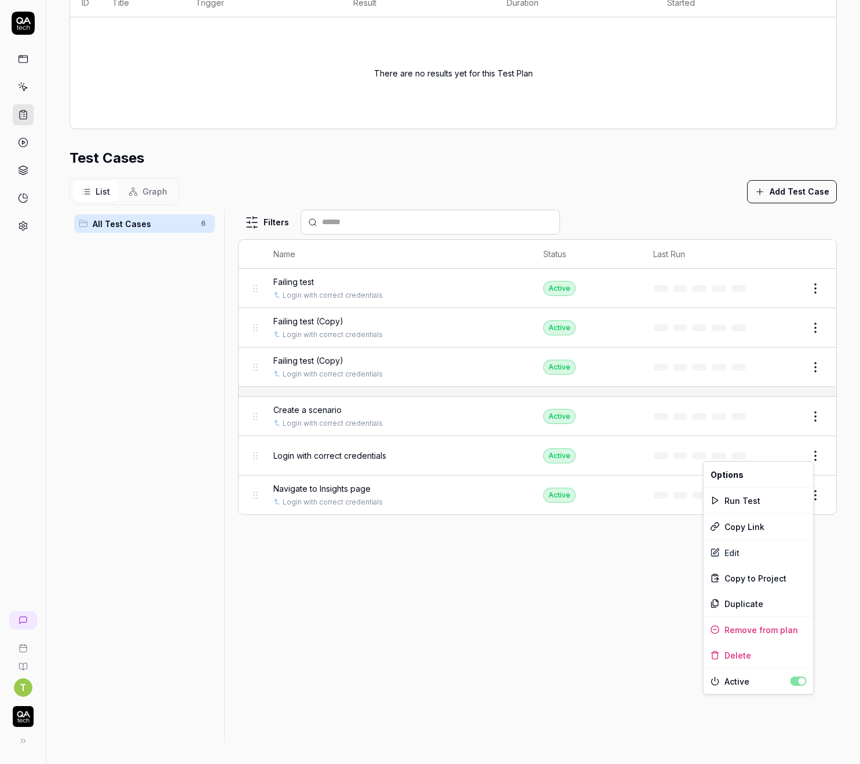
click at [808, 451] on html "T Home / Test Plans / hctnm1 Free Plan Home / Test Plans / hctnm1 Free Plan ***…" at bounding box center [430, 382] width 860 height 764
click at [766, 627] on div "Remove from plan" at bounding box center [759, 629] width 110 height 25
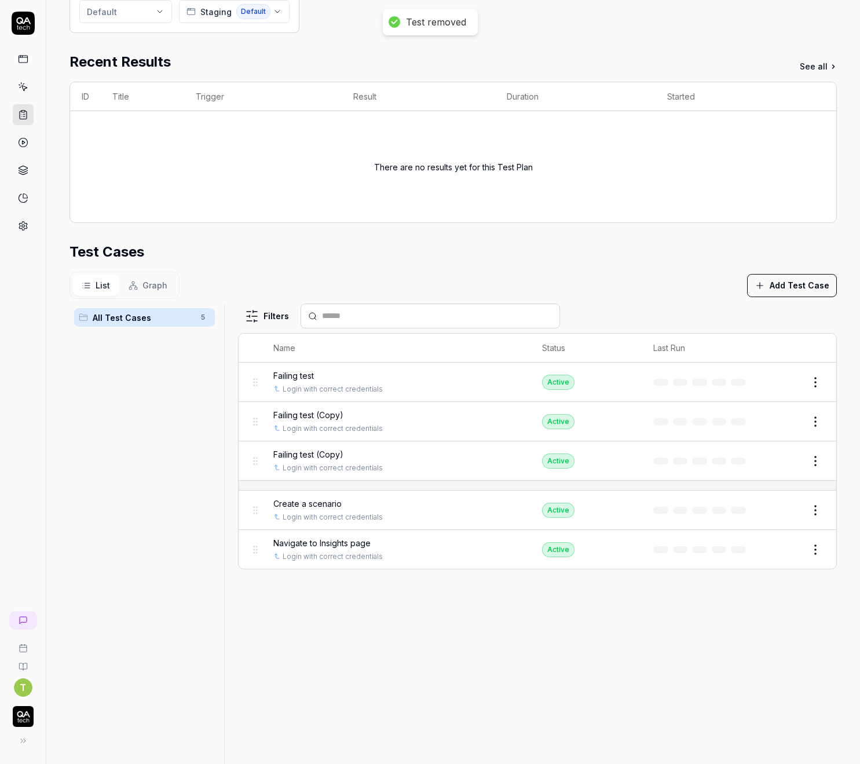
scroll to position [0, 0]
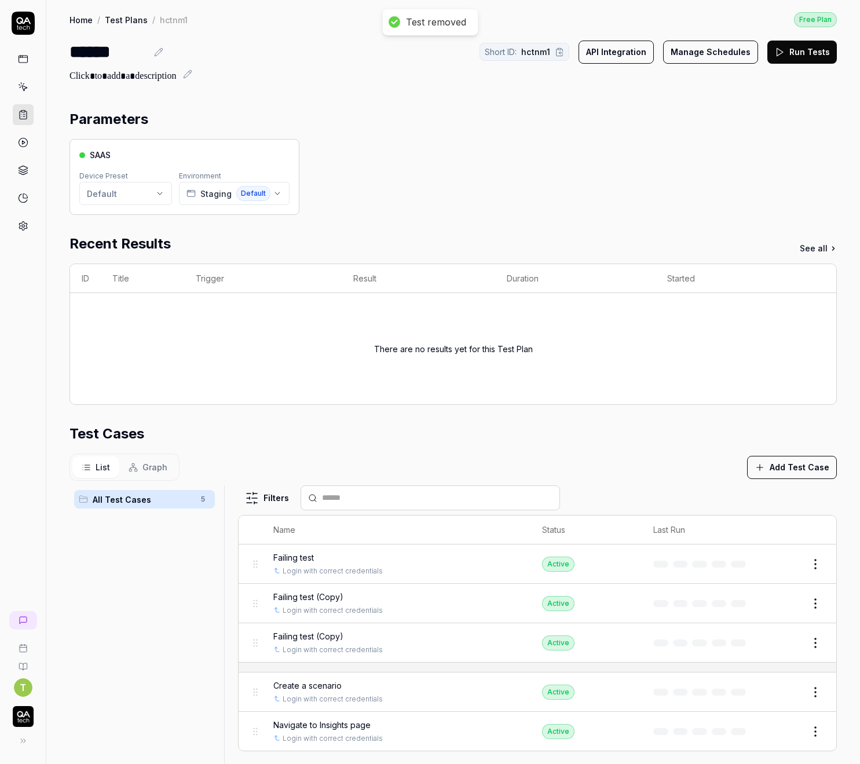
click at [785, 57] on button "Run Tests" at bounding box center [801, 52] width 69 height 23
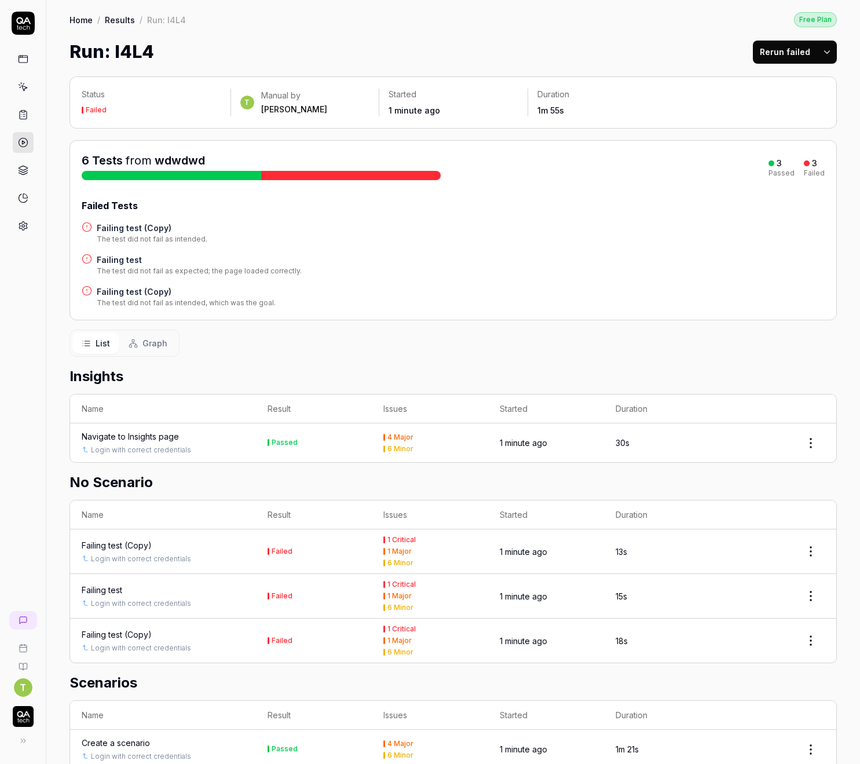
click at [766, 55] on button "Rerun failed" at bounding box center [785, 52] width 64 height 23
click at [768, 52] on button "Rerun failed" at bounding box center [785, 52] width 64 height 23
